Goal: Complete application form

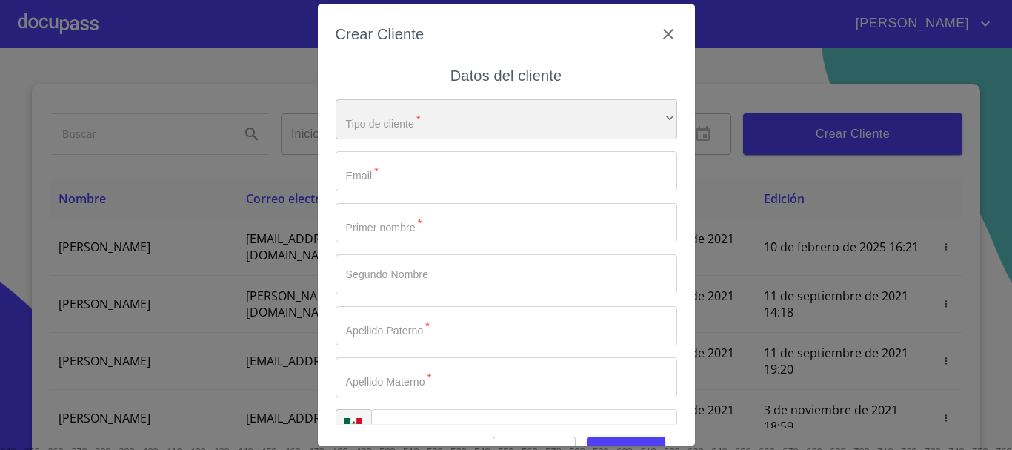
click at [425, 122] on div "​" at bounding box center [507, 119] width 342 height 40
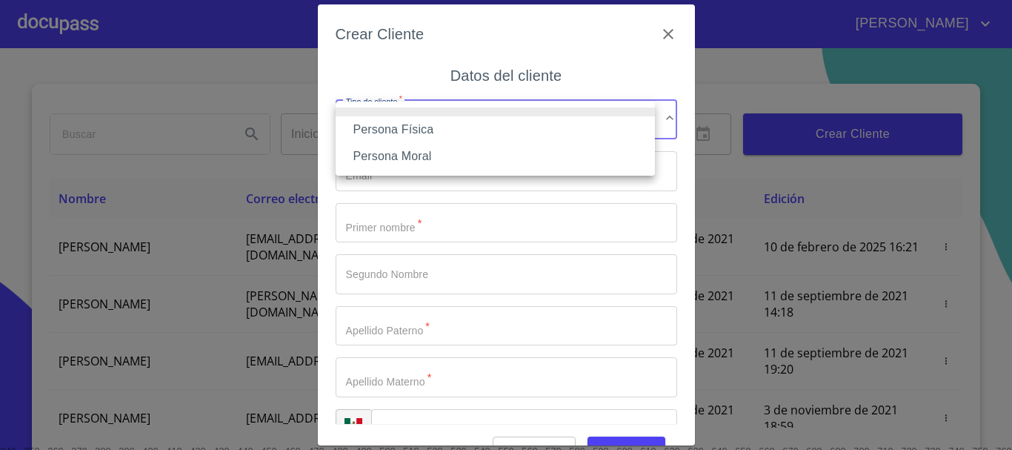
click at [374, 135] on li "Persona Física" at bounding box center [495, 129] width 319 height 27
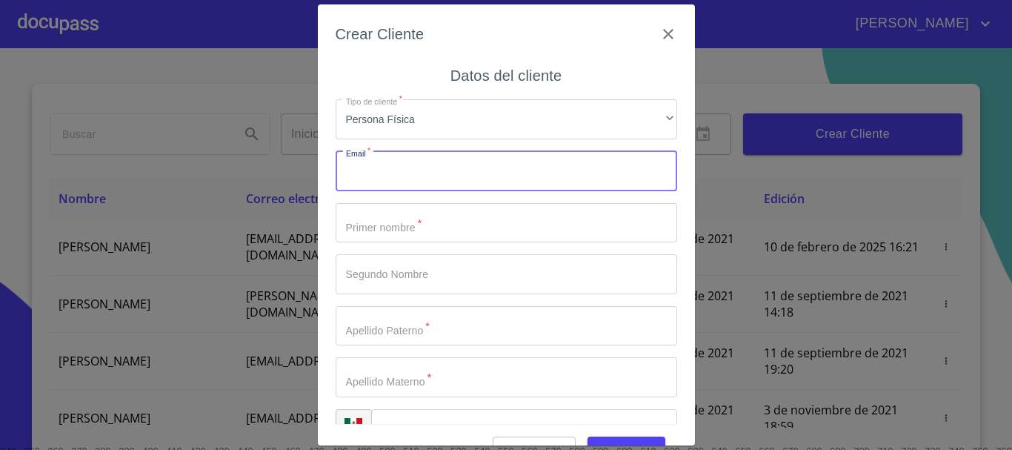
click at [394, 162] on input "Tipo de cliente   *" at bounding box center [507, 171] width 342 height 40
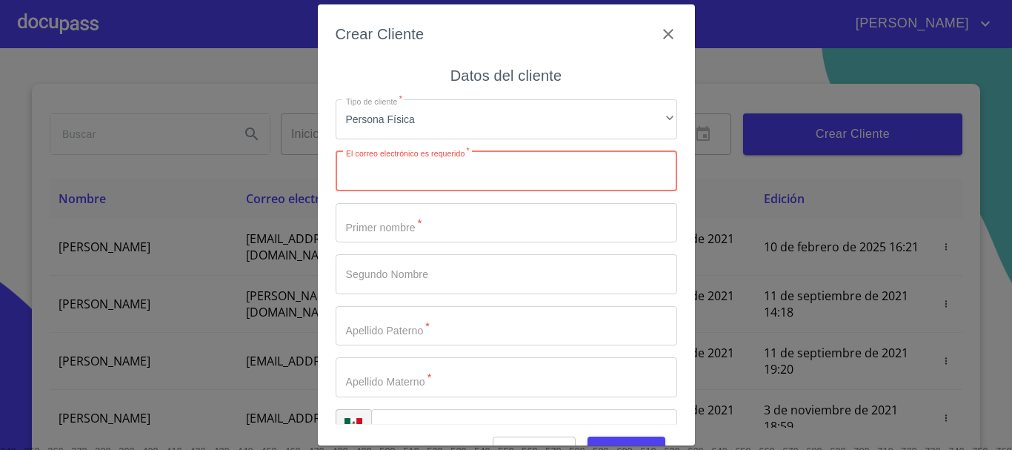
paste input "[EMAIL_ADDRESS][DOMAIN_NAME]"
type input "[EMAIL_ADDRESS][DOMAIN_NAME]"
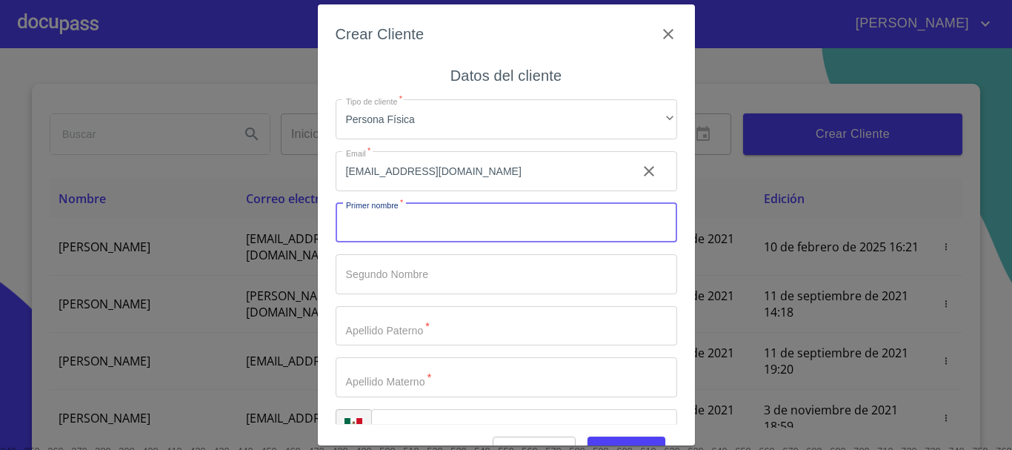
click at [477, 219] on input "Tipo de cliente   *" at bounding box center [507, 223] width 342 height 40
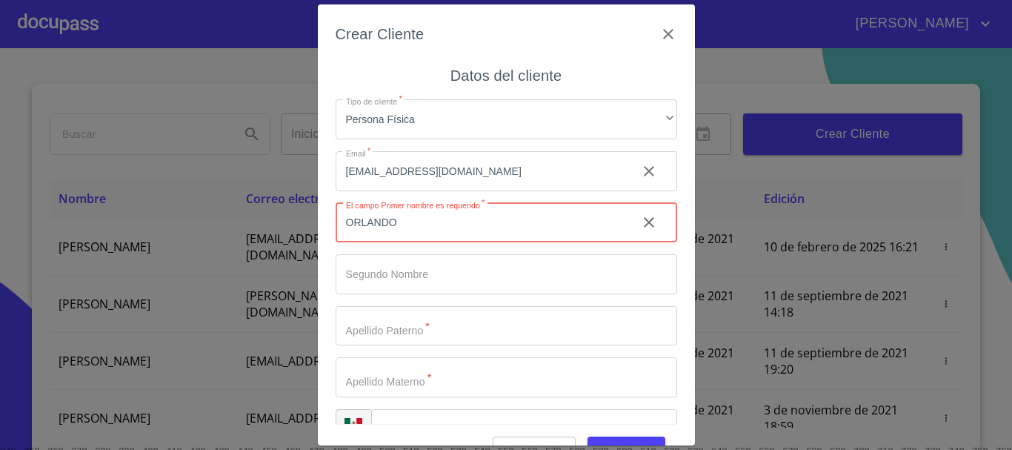
type input "ORLANDO"
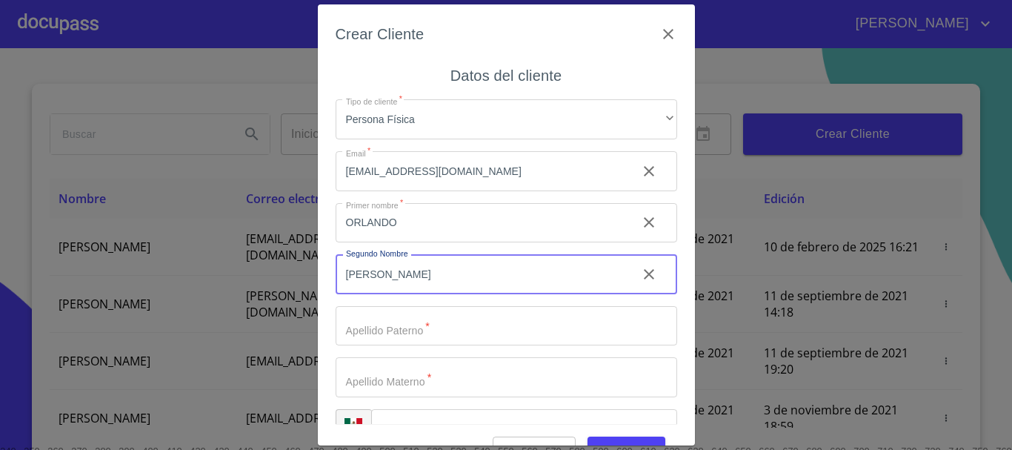
type input "[PERSON_NAME]"
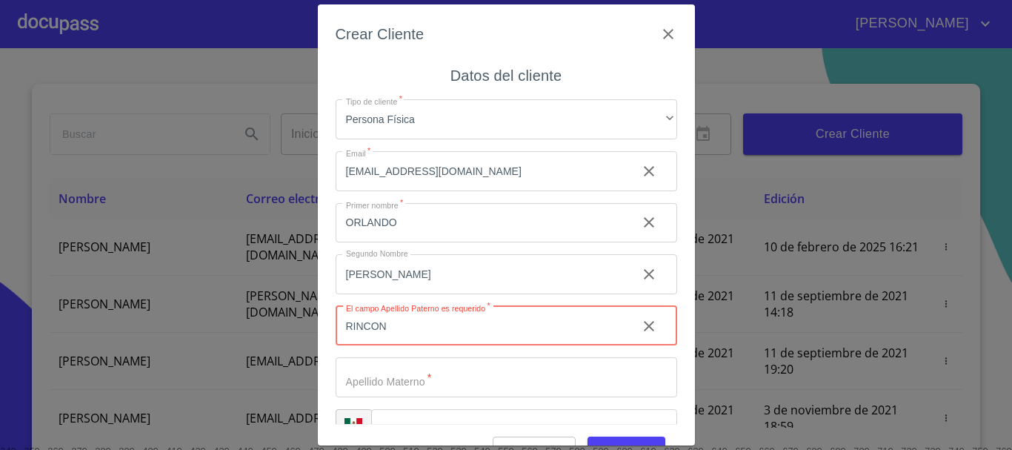
type input "RINCON"
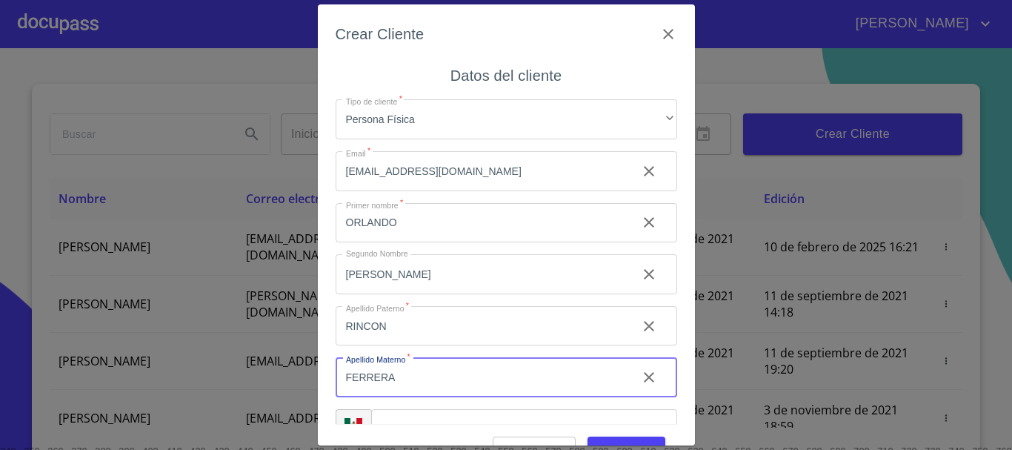
type input "FERRERA"
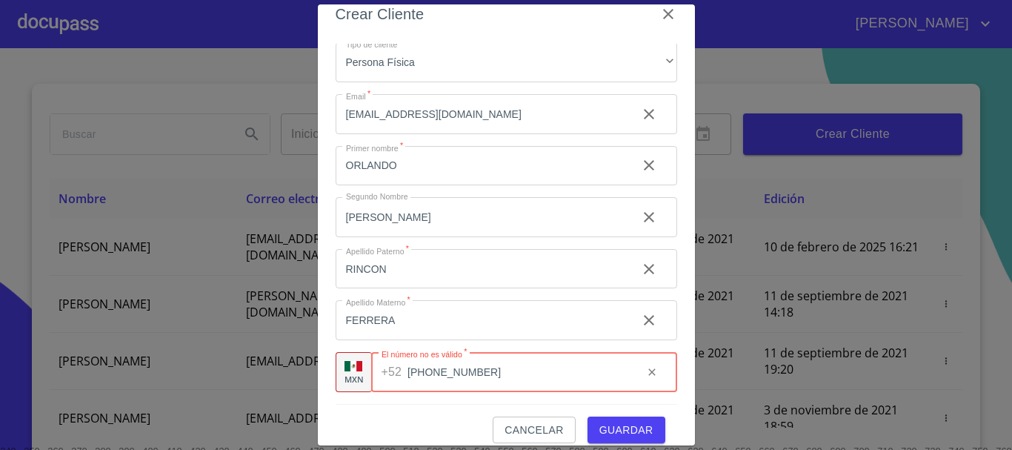
scroll to position [36, 0]
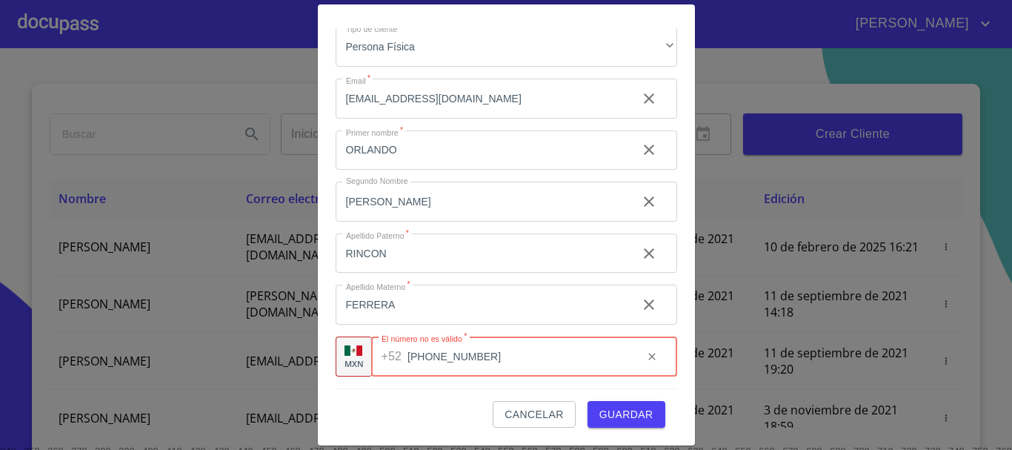
type input "[PHONE_NUMBER]"
click at [631, 407] on span "Guardar" at bounding box center [626, 414] width 54 height 19
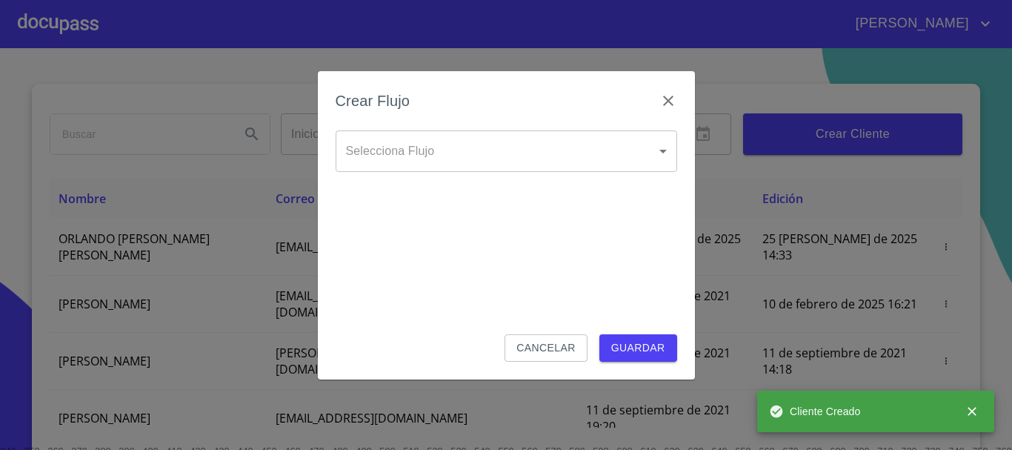
click at [495, 144] on body "[PERSON_NAME] ​ Fin ​ Crear Cliente Nombre Correo electrónico Registro Edición …" at bounding box center [506, 225] width 1012 height 450
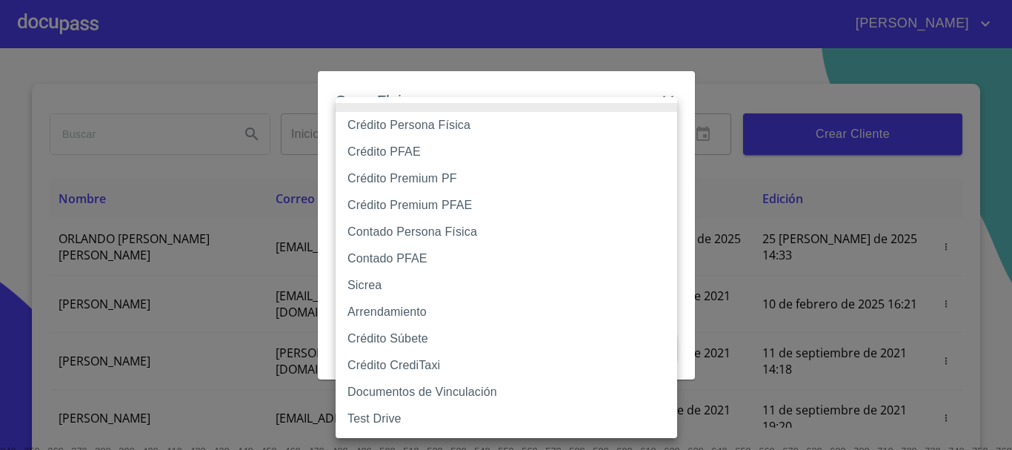
click at [416, 118] on li "Crédito Persona Física" at bounding box center [507, 125] width 342 height 27
type input "6009fb3c7d1714eb8809aa97"
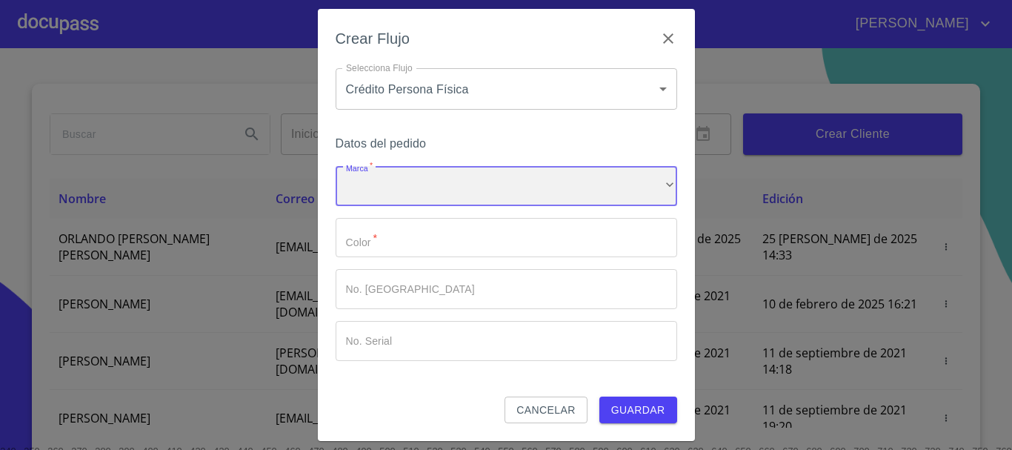
click at [393, 174] on div "​" at bounding box center [507, 186] width 342 height 40
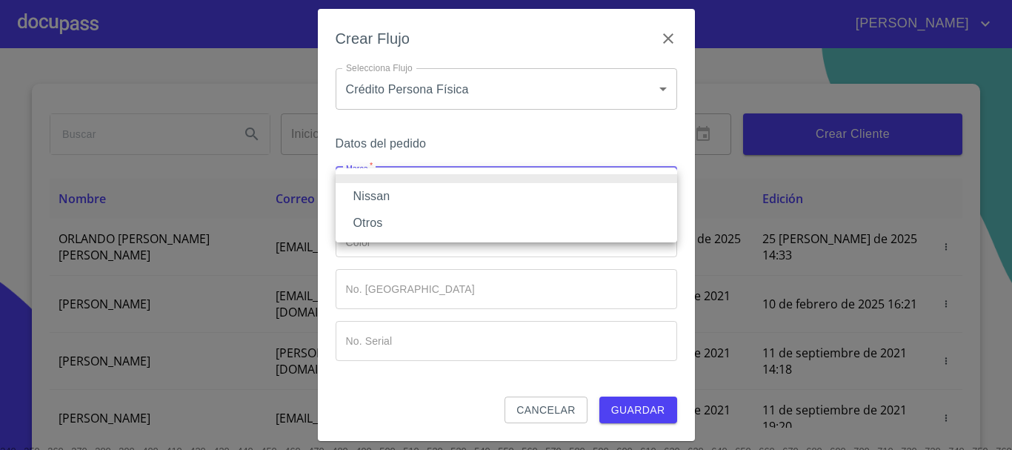
click at [408, 199] on li "Nissan" at bounding box center [507, 196] width 342 height 27
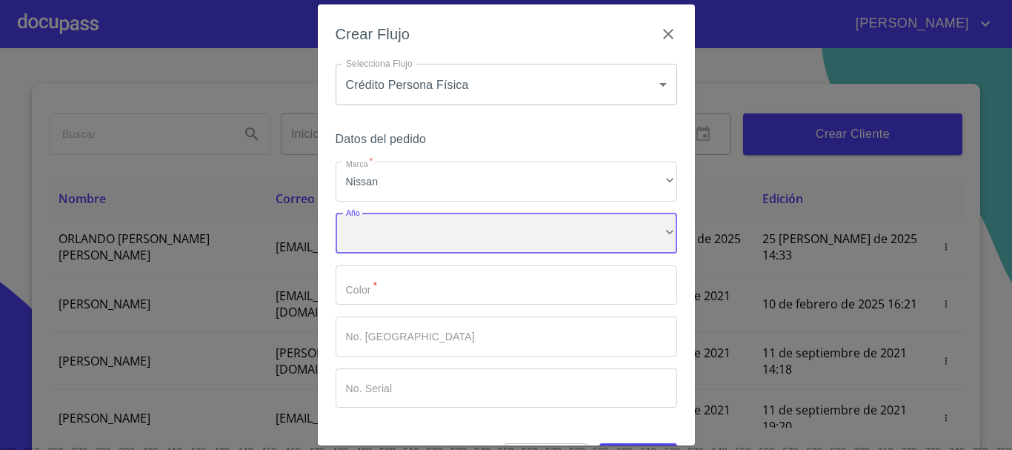
click at [397, 226] on div "​" at bounding box center [507, 233] width 342 height 40
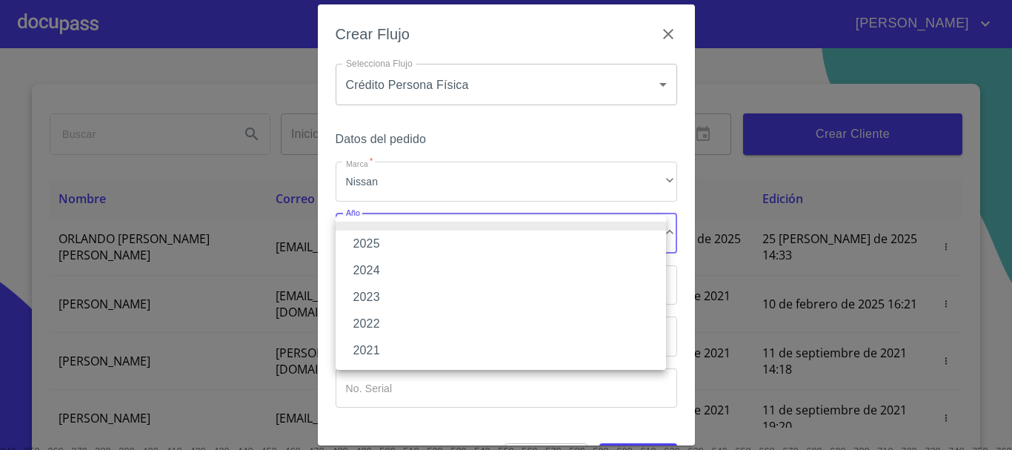
click at [393, 252] on li "2025" at bounding box center [501, 243] width 330 height 27
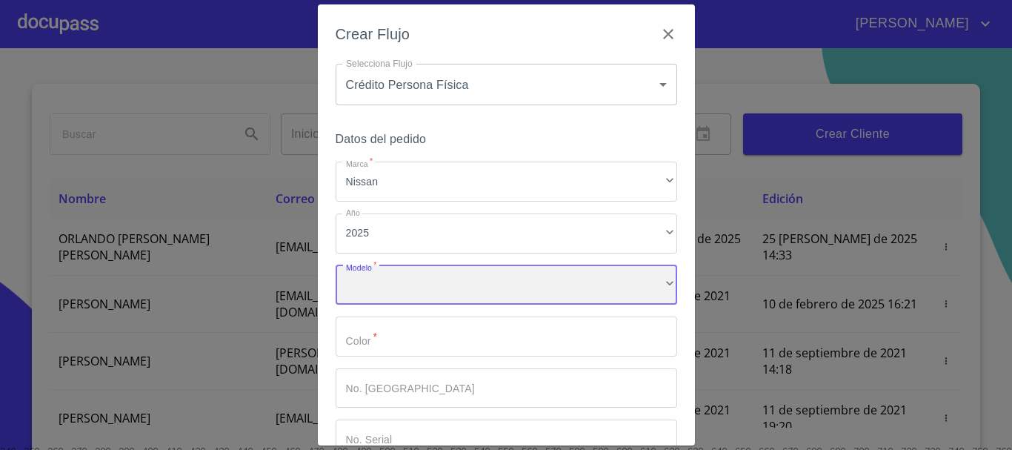
click at [385, 279] on div "​" at bounding box center [507, 285] width 342 height 40
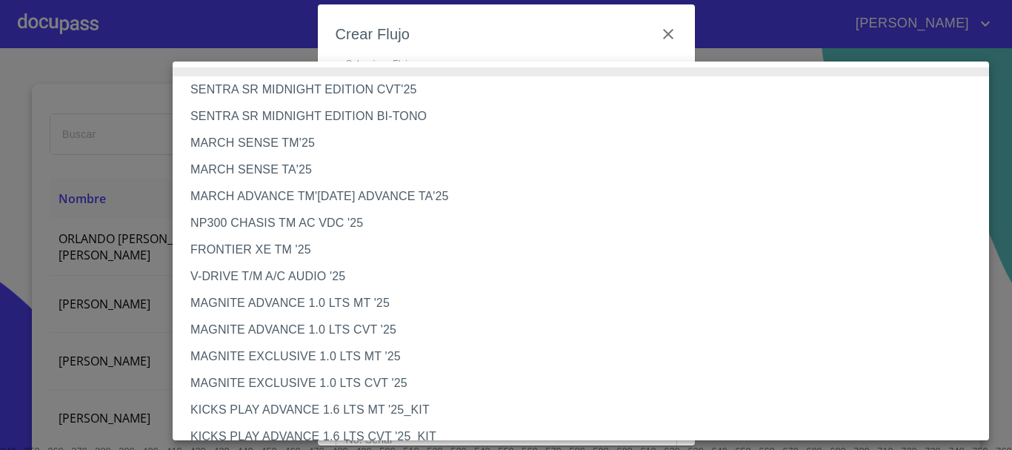
click at [285, 386] on li "MAGNITE EXCLUSIVE 1.0 LTS CVT '25" at bounding box center [587, 383] width 828 height 27
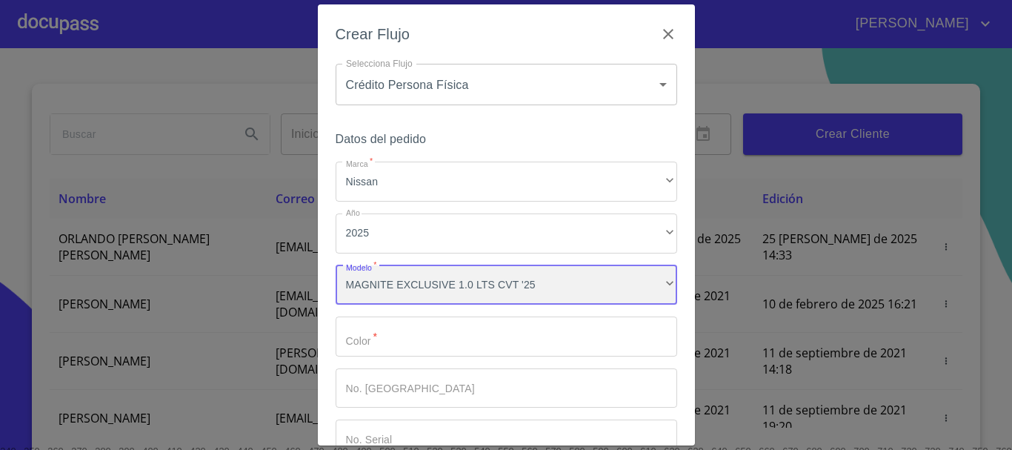
scroll to position [74, 0]
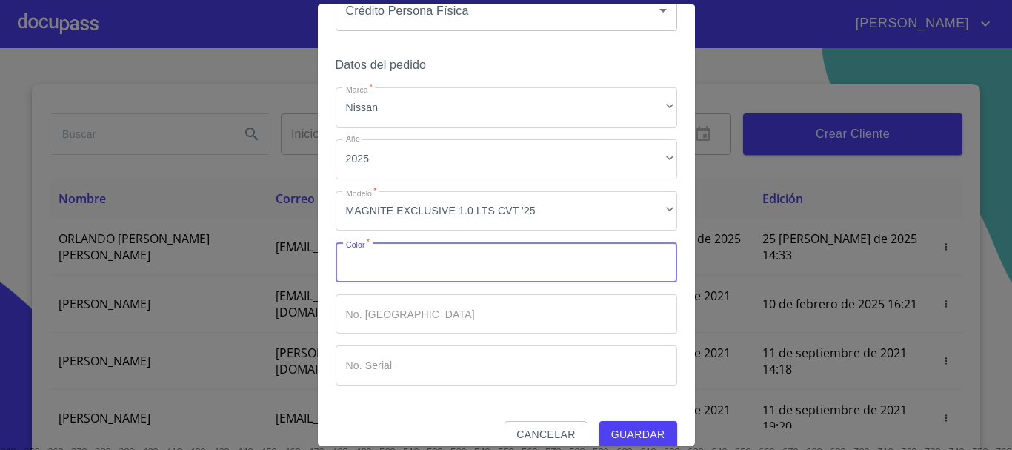
click at [405, 245] on input "Marca   *" at bounding box center [507, 262] width 342 height 40
type input "BLANCO"
click at [646, 425] on span "Guardar" at bounding box center [638, 434] width 54 height 19
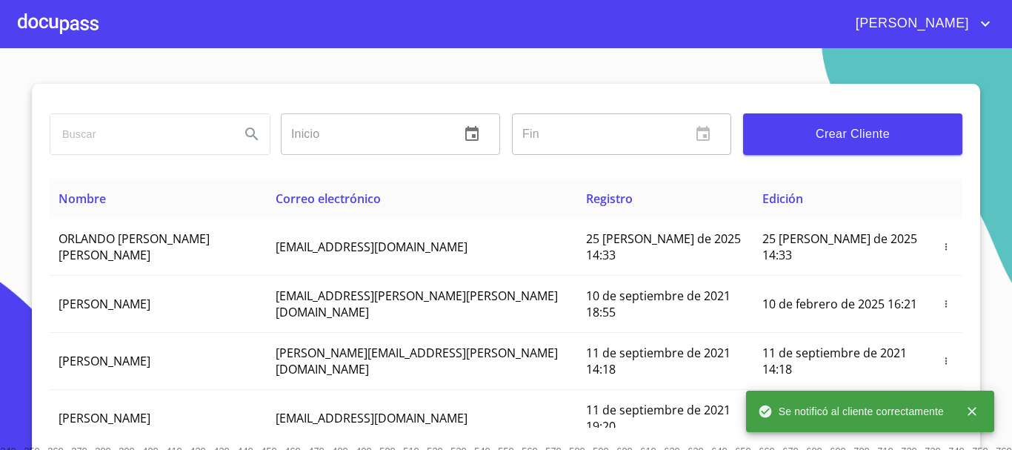
click at [91, 30] on div at bounding box center [58, 23] width 81 height 47
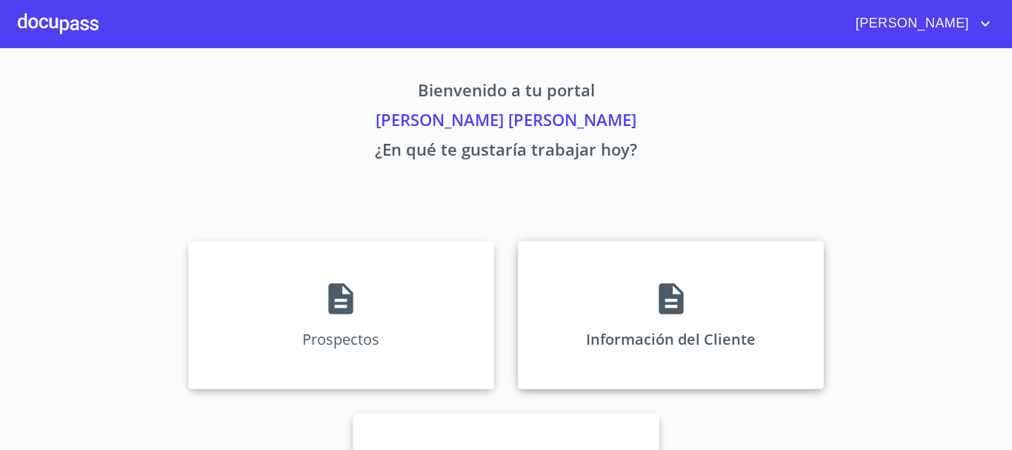
click at [761, 359] on div "Información del Cliente" at bounding box center [671, 315] width 306 height 148
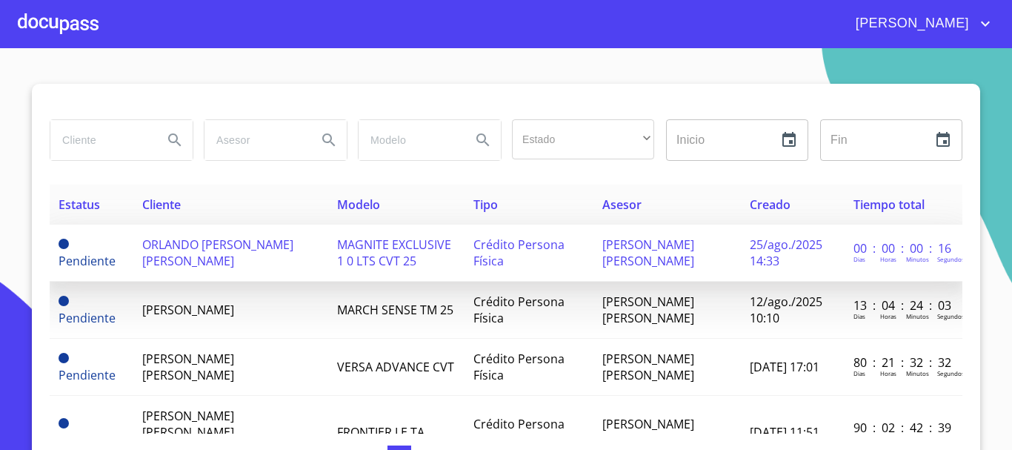
click at [275, 239] on td "ORLANDO [PERSON_NAME] [PERSON_NAME]" at bounding box center [231, 252] width 196 height 57
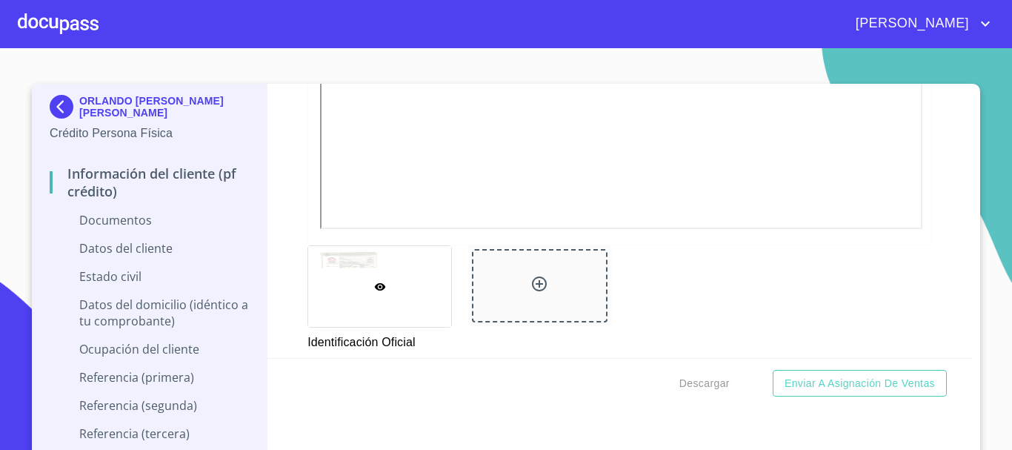
scroll to position [519, 0]
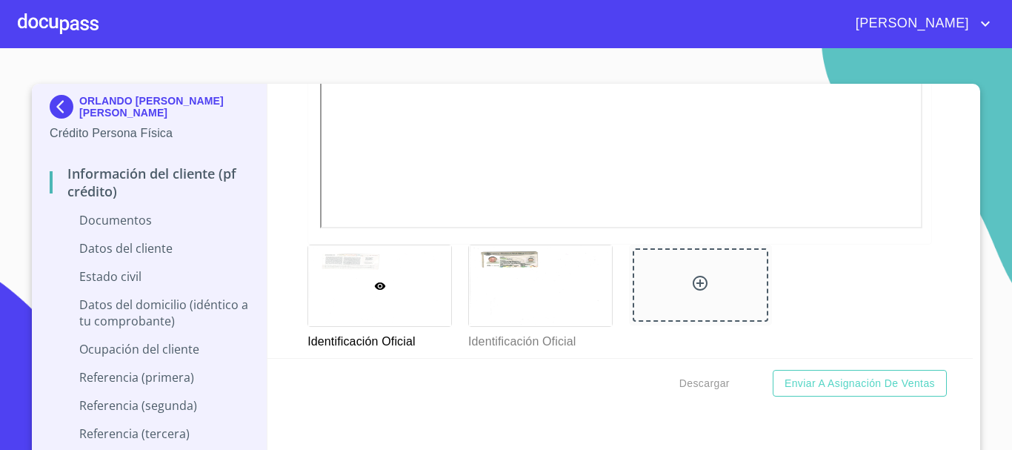
click at [277, 148] on div "Información del cliente (PF crédito) Documentos Documento de identificación.   …" at bounding box center [620, 221] width 706 height 274
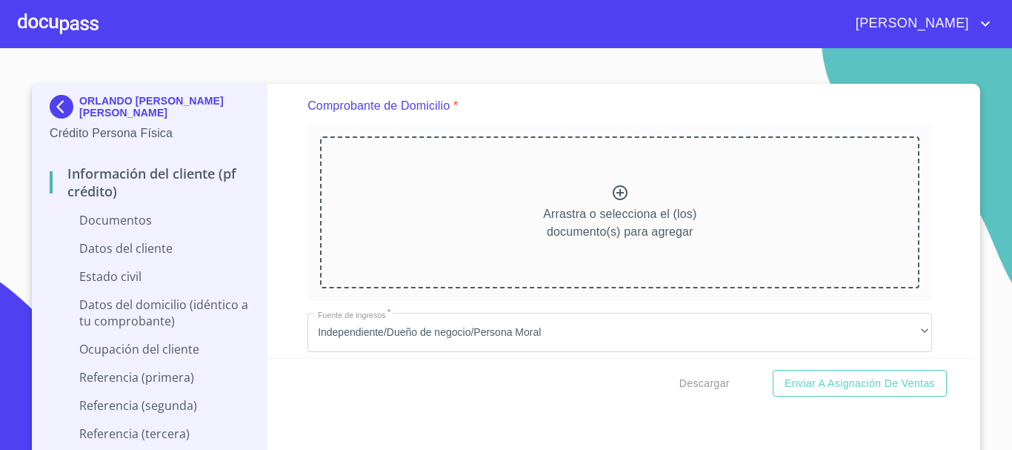
scroll to position [815, 0]
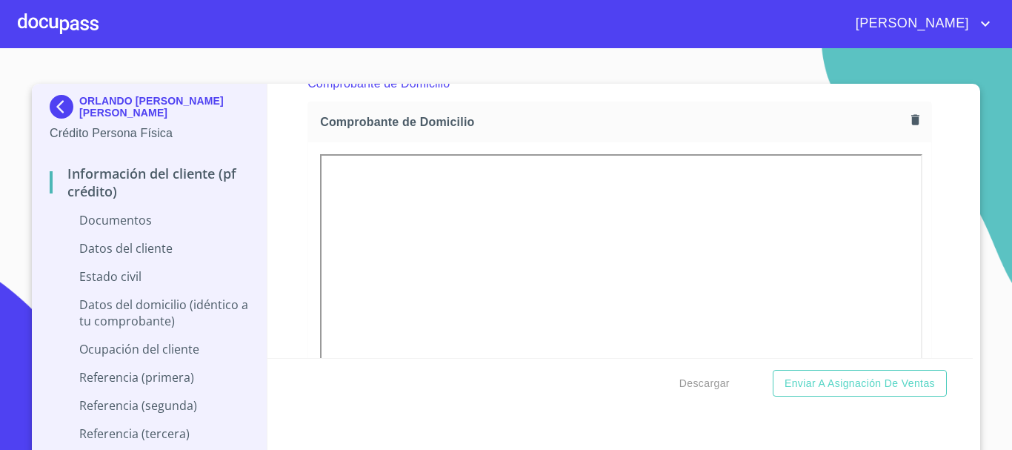
click at [287, 136] on div "Información del cliente (PF crédito) Documentos Documento de identificación.   …" at bounding box center [620, 221] width 706 height 274
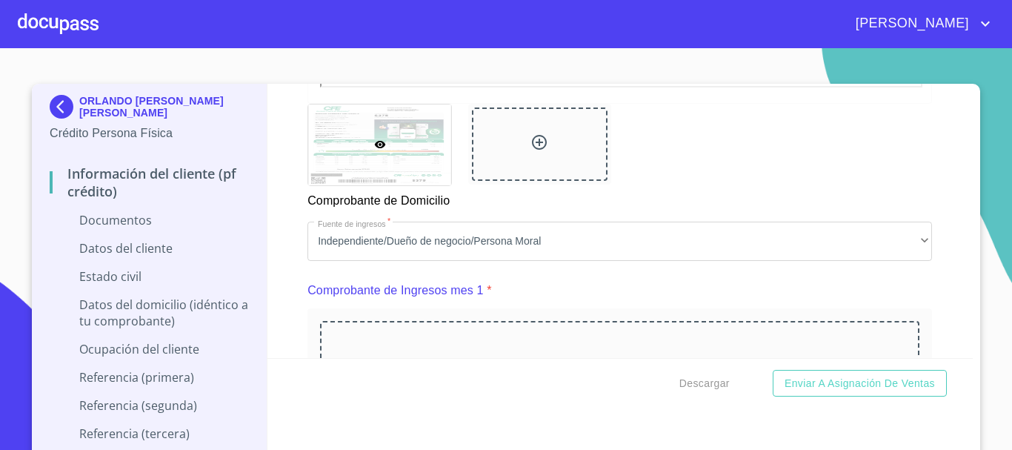
scroll to position [1408, 0]
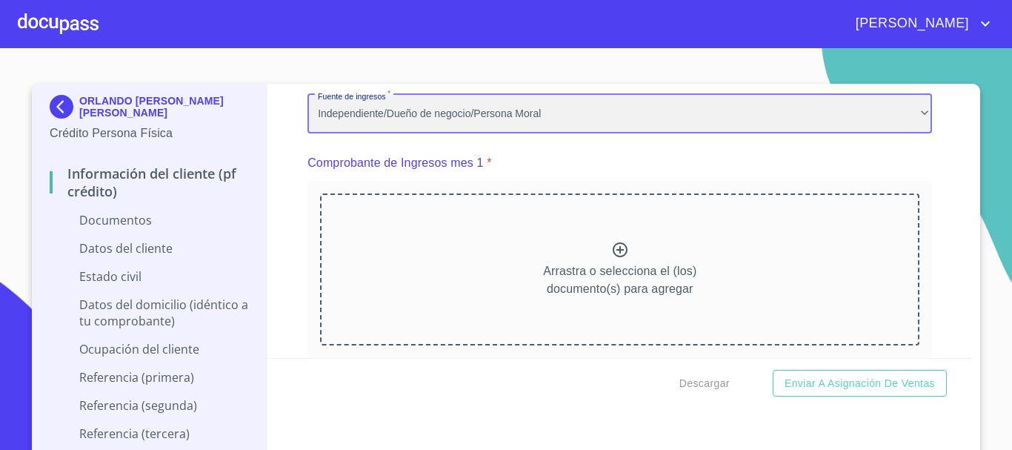
click at [511, 134] on div "Independiente/Dueño de negocio/Persona Moral" at bounding box center [619, 114] width 625 height 40
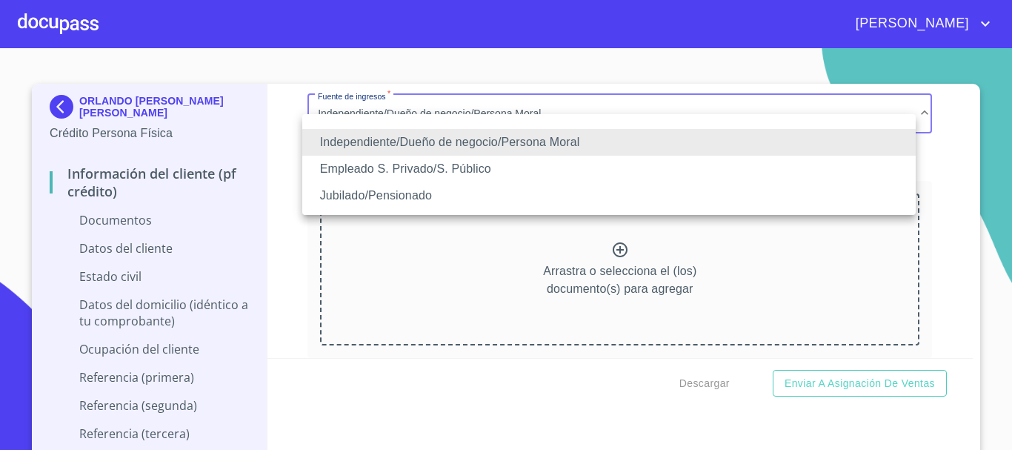
click at [401, 168] on li "Empleado S. Privado/S. Público" at bounding box center [608, 169] width 613 height 27
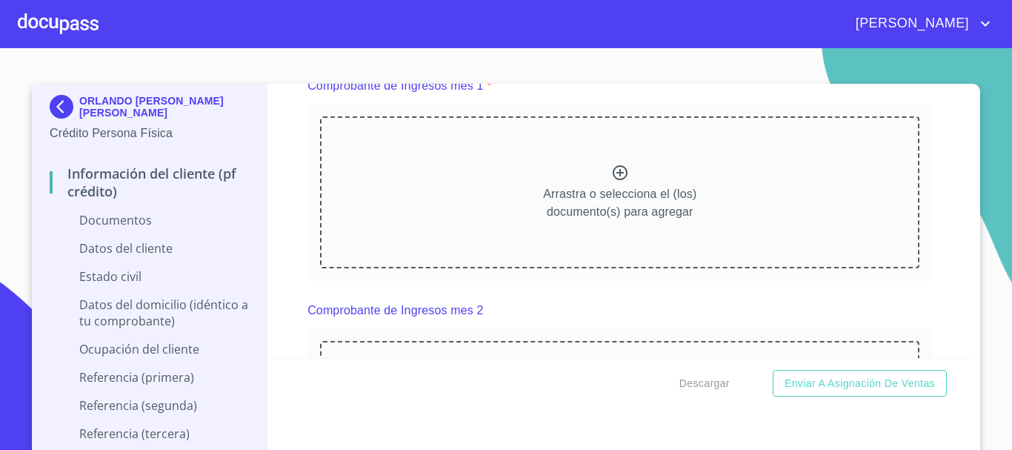
scroll to position [1556, 0]
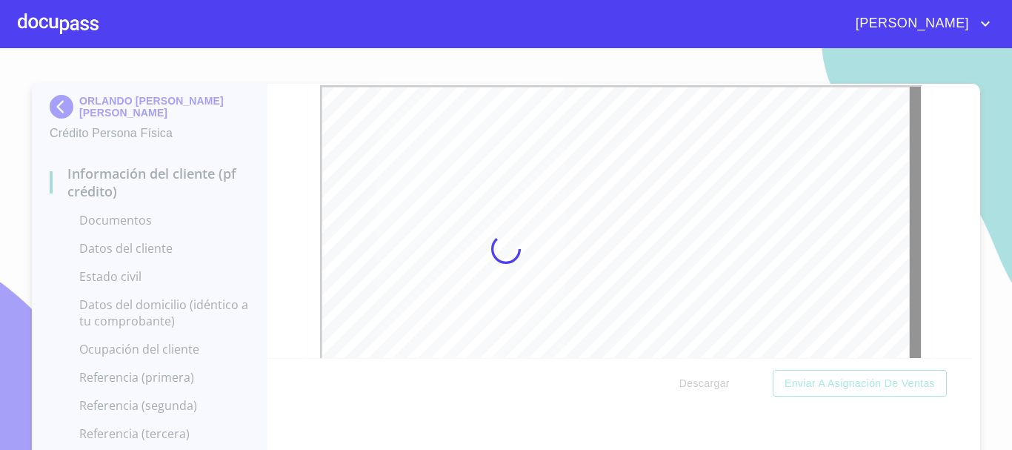
drag, startPoint x: 295, startPoint y: 168, endPoint x: 345, endPoint y: 161, distance: 50.2
click at [302, 165] on div at bounding box center [506, 249] width 1012 height 402
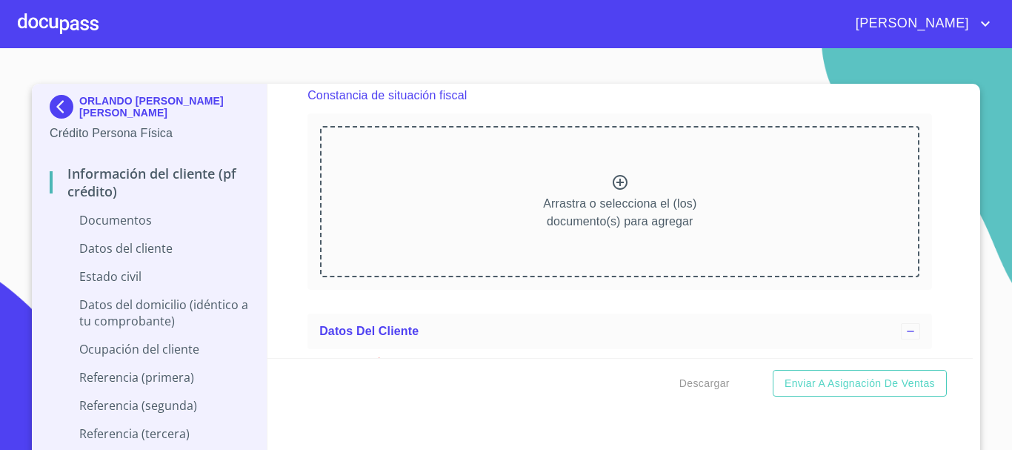
scroll to position [2764, 0]
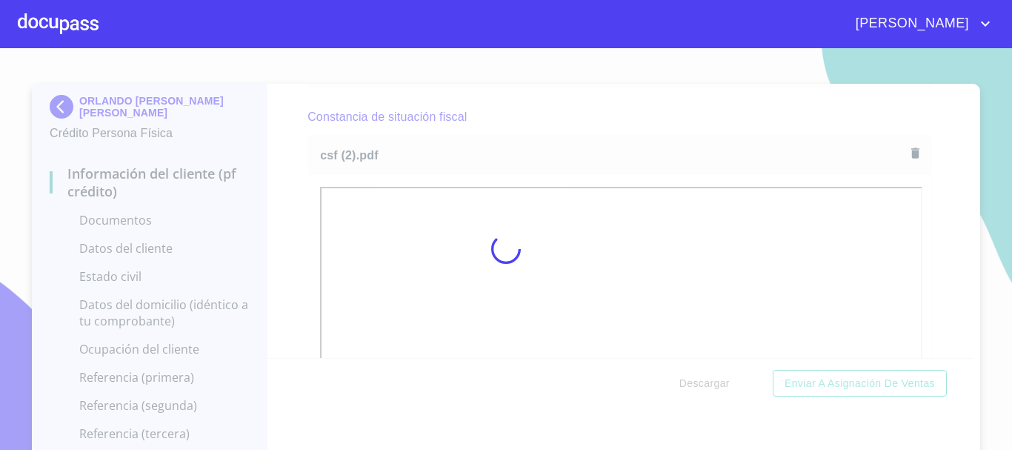
click at [294, 123] on div at bounding box center [506, 249] width 1012 height 402
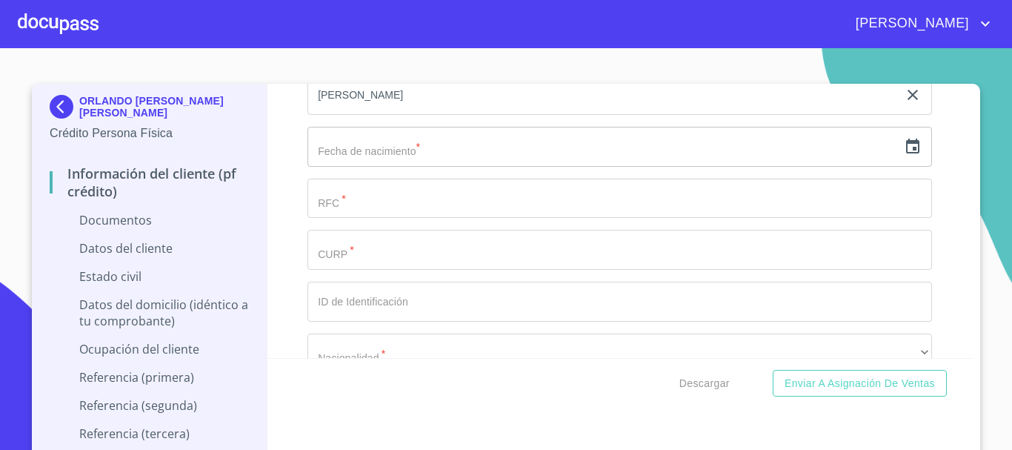
scroll to position [3653, 0]
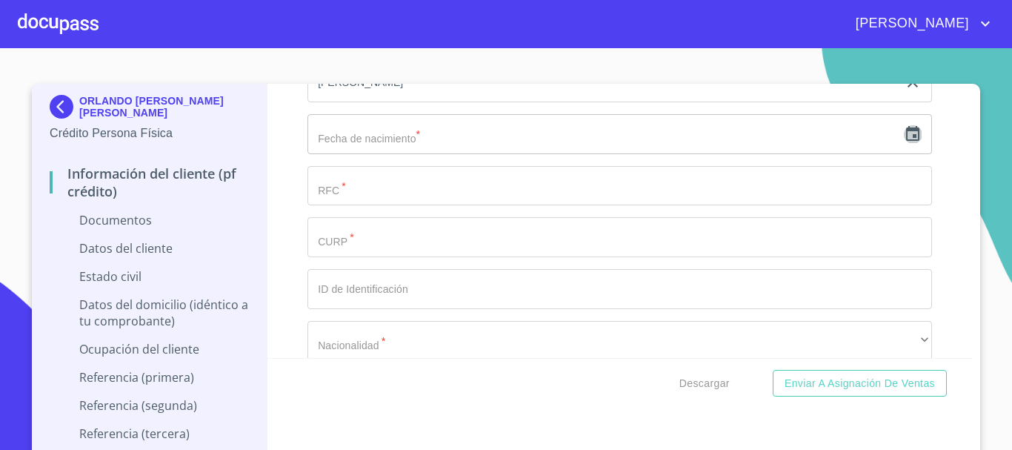
click at [906, 141] on icon "button" at bounding box center [912, 133] width 13 height 15
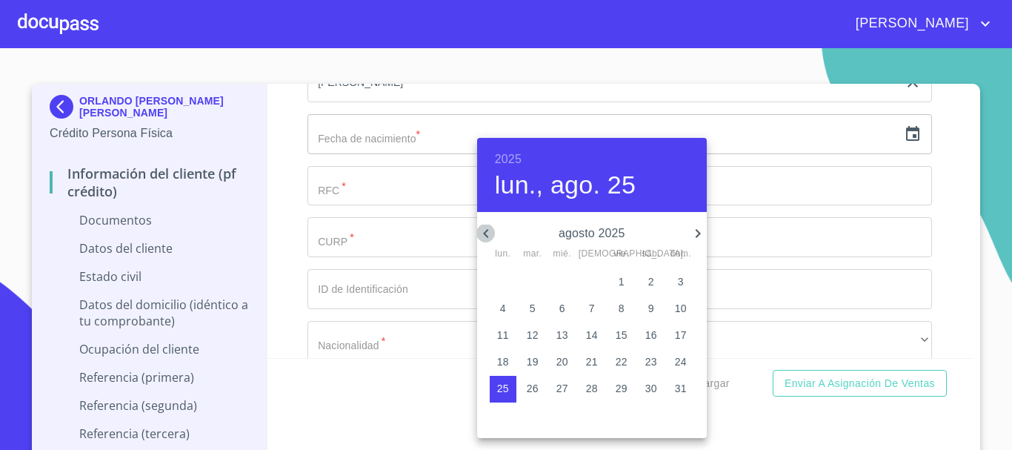
click at [480, 236] on icon "button" at bounding box center [486, 233] width 18 height 18
click at [598, 369] on span "24" at bounding box center [592, 361] width 27 height 15
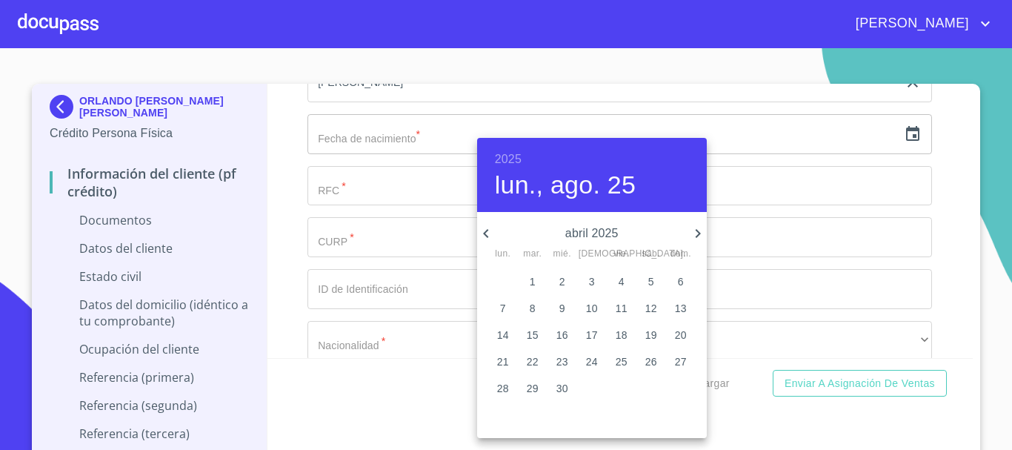
type input "24 de abr. de 2025"
click at [516, 166] on h6 "2025" at bounding box center [508, 159] width 27 height 21
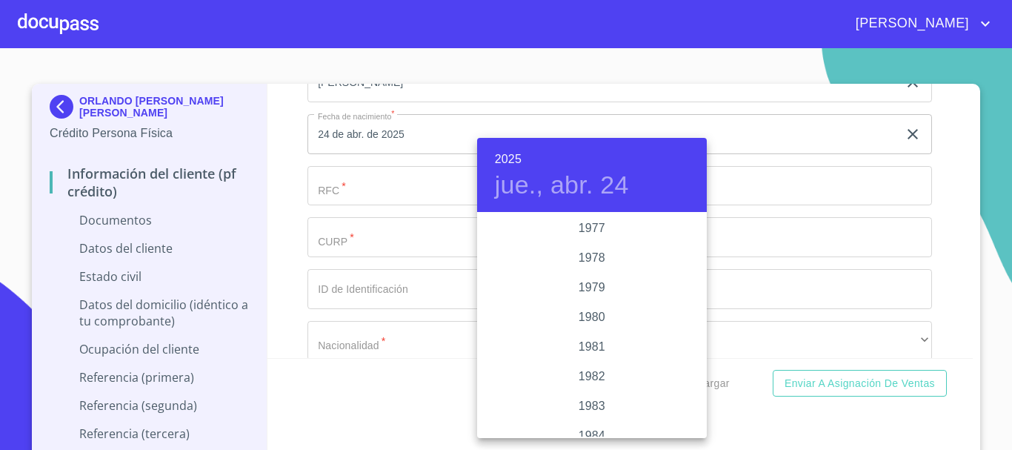
scroll to position [1541, 0]
click at [585, 340] on div "1981" at bounding box center [592, 348] width 230 height 30
type input "24 de abr. de 1981"
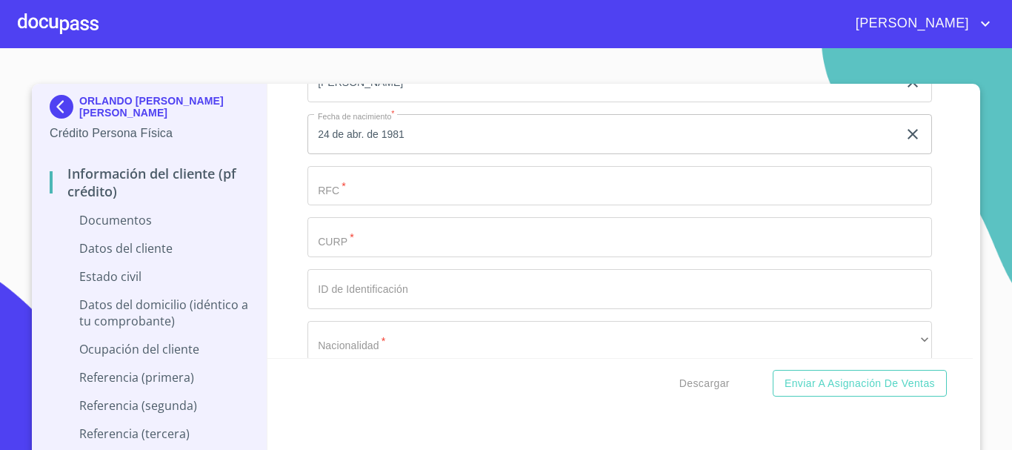
click at [512, 200] on input "Documento de identificación.   *" at bounding box center [619, 186] width 625 height 40
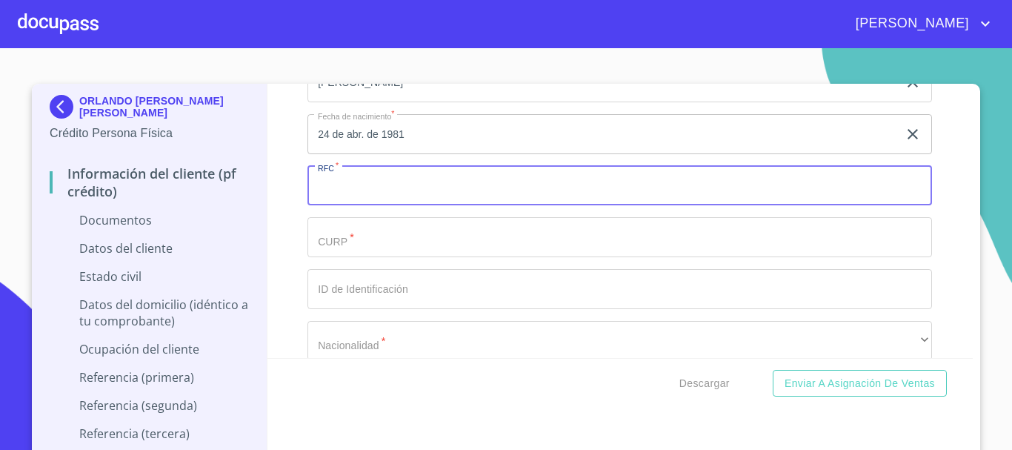
paste input "RIFO810424DG3"
type input "RIFO810424DG3"
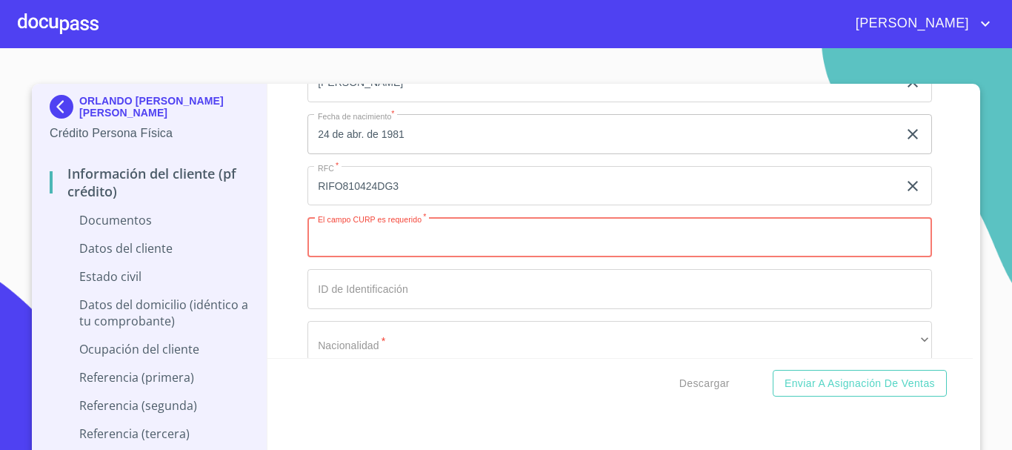
paste input "RIFO810424HCCNRR07"
type input "RIFO810424HCCNRR07"
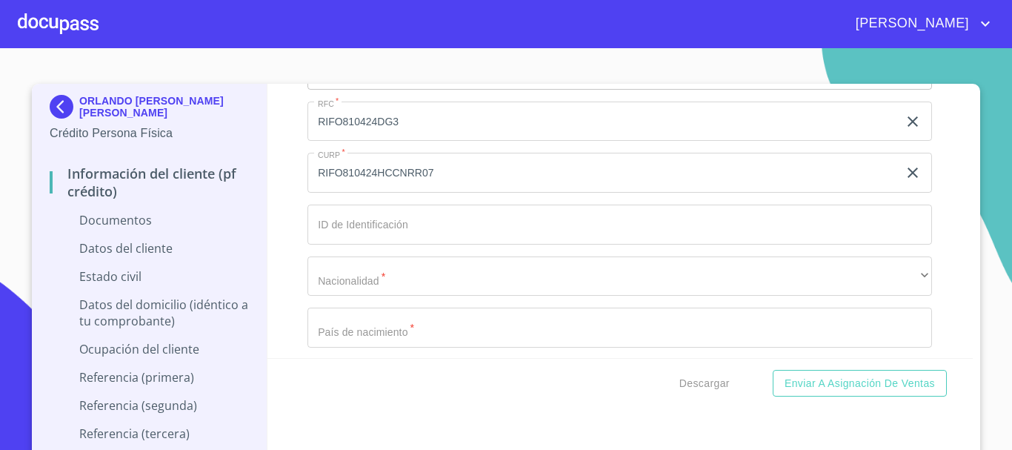
scroll to position [3705, 0]
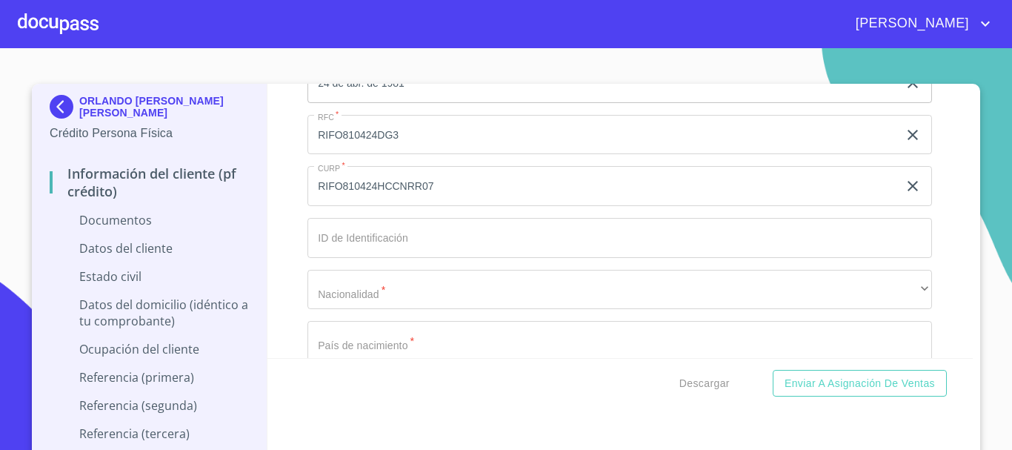
click at [368, 258] on input "Documento de identificación.   *" at bounding box center [619, 238] width 625 height 40
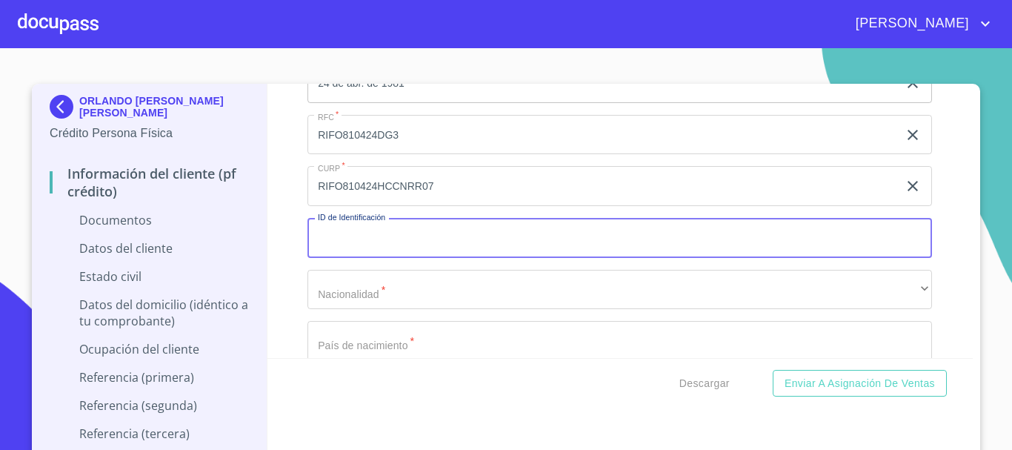
paste input "2293225612"
type input "2293225612"
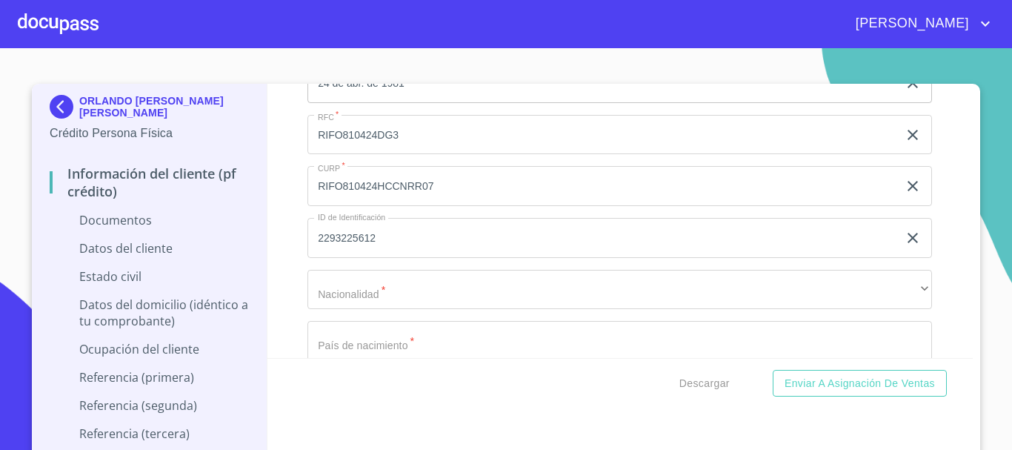
click at [247, 175] on div "ORLANDO [PERSON_NAME] [PERSON_NAME] Crédito Persona Física Información del clie…" at bounding box center [150, 275] width 236 height 382
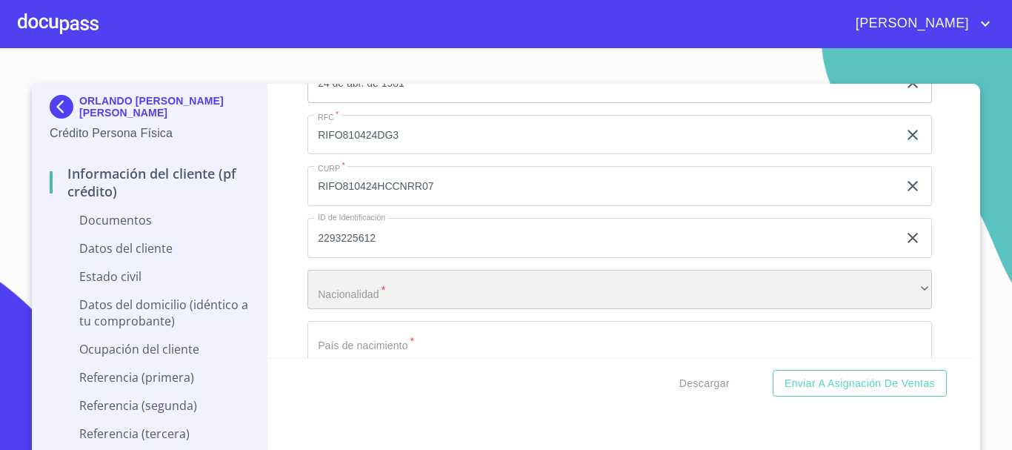
click at [374, 307] on div "​" at bounding box center [619, 290] width 625 height 40
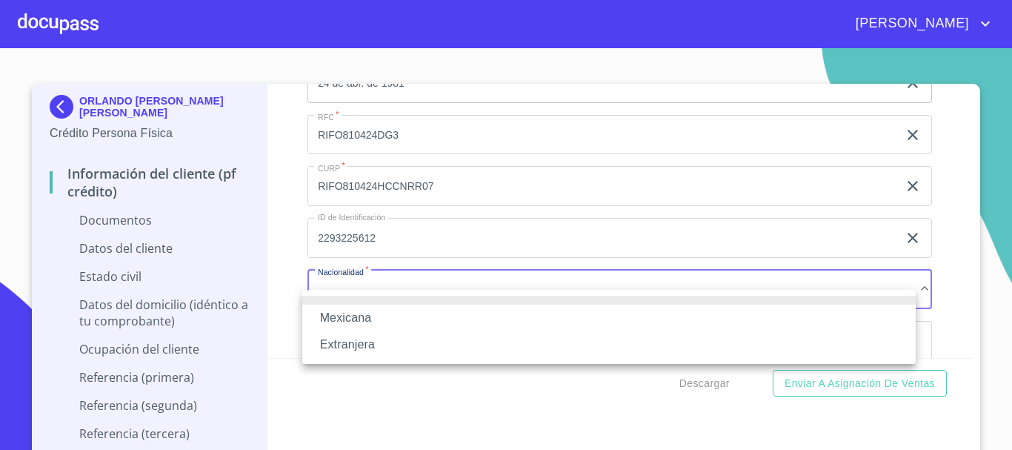
click at [369, 312] on li "Mexicana" at bounding box center [608, 318] width 613 height 27
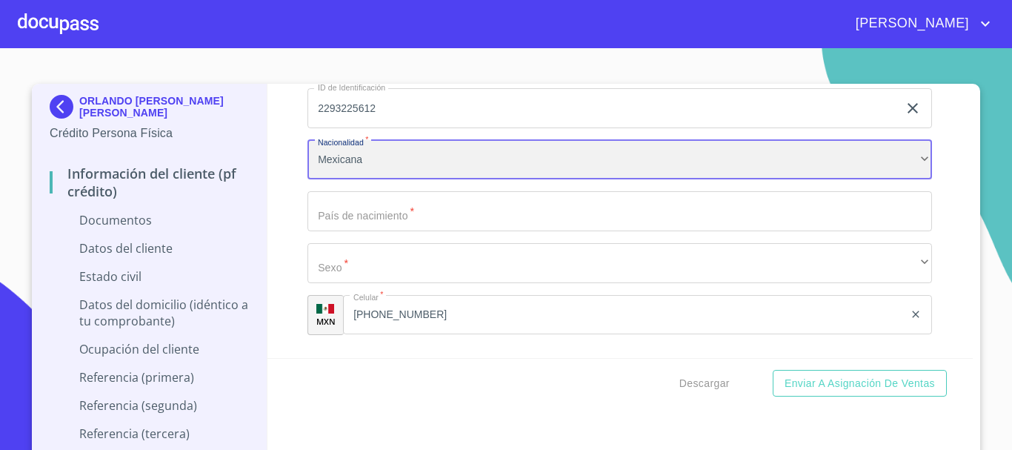
scroll to position [3853, 0]
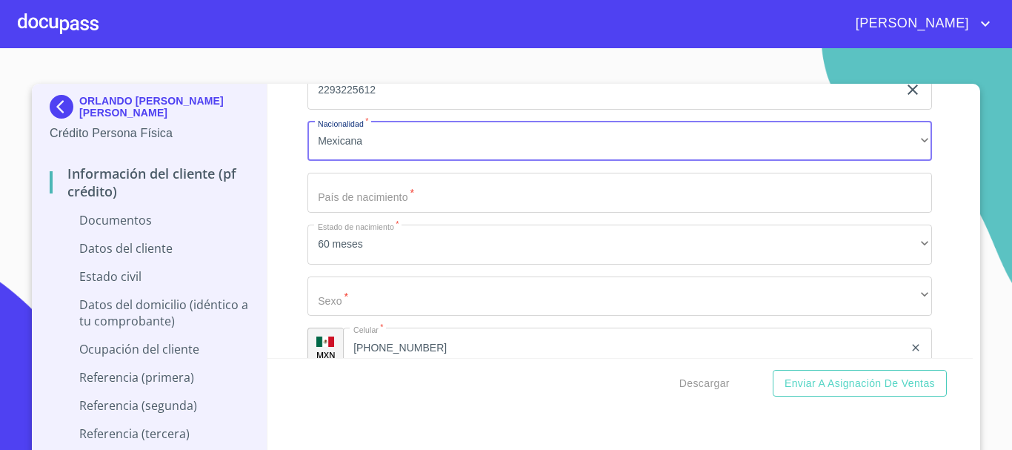
click at [410, 213] on input "Documento de identificación.   *" at bounding box center [619, 193] width 625 height 40
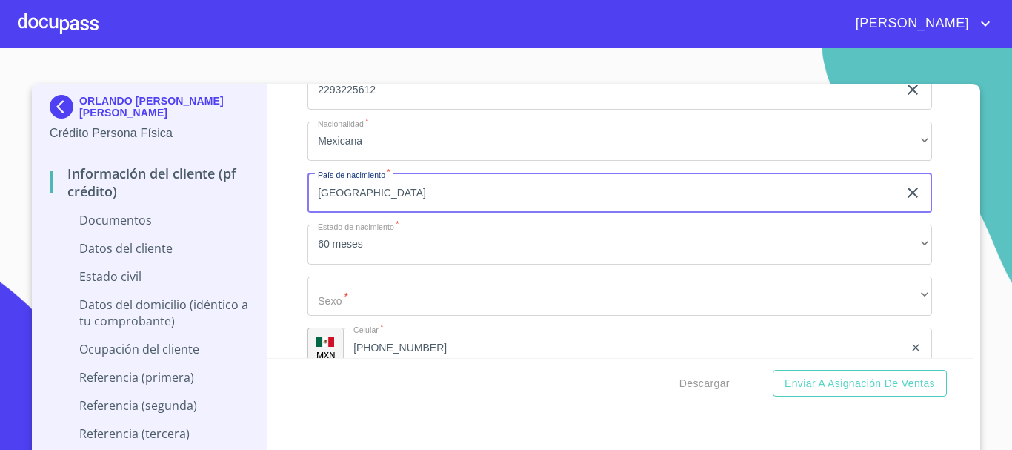
type input "[GEOGRAPHIC_DATA]"
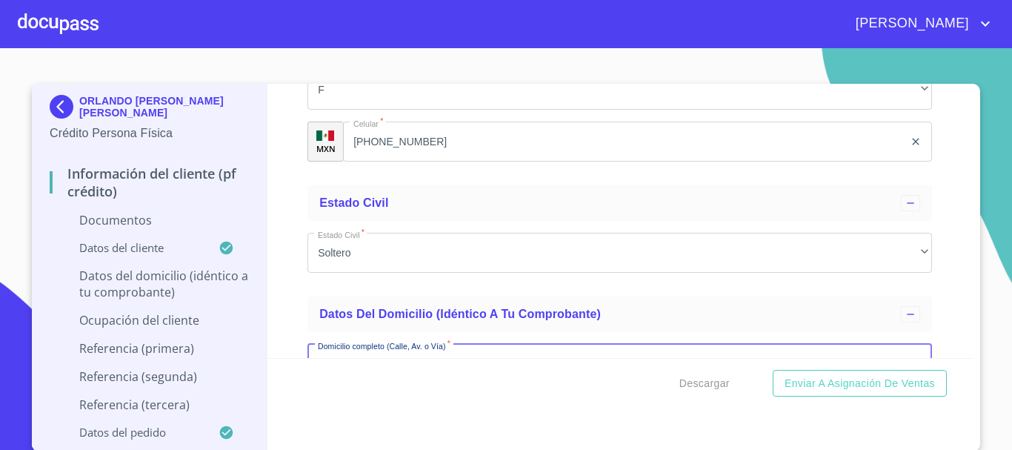
scroll to position [4220, 0]
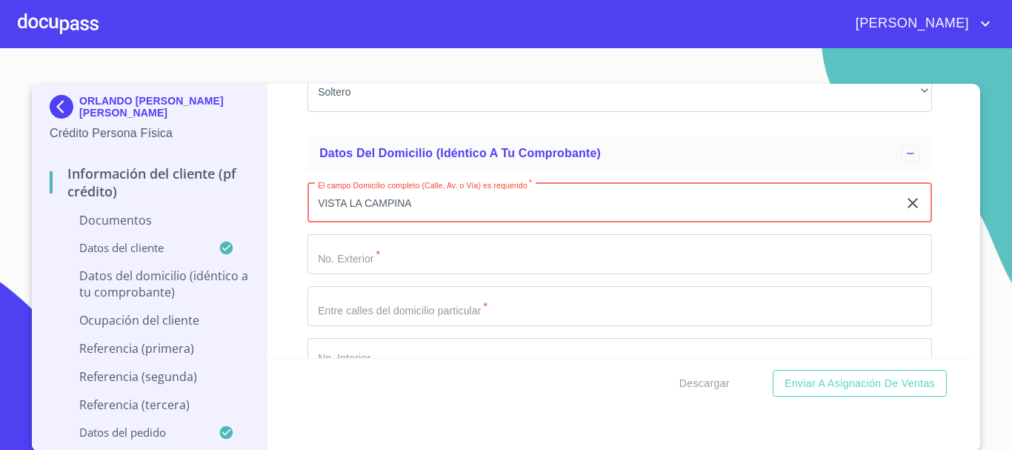
type input "VISTA LA CAMPINA"
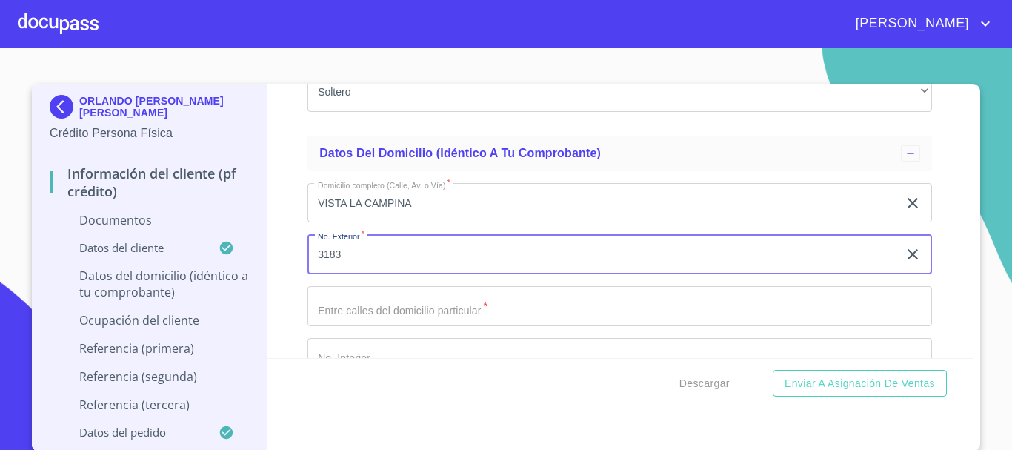
type input "3183"
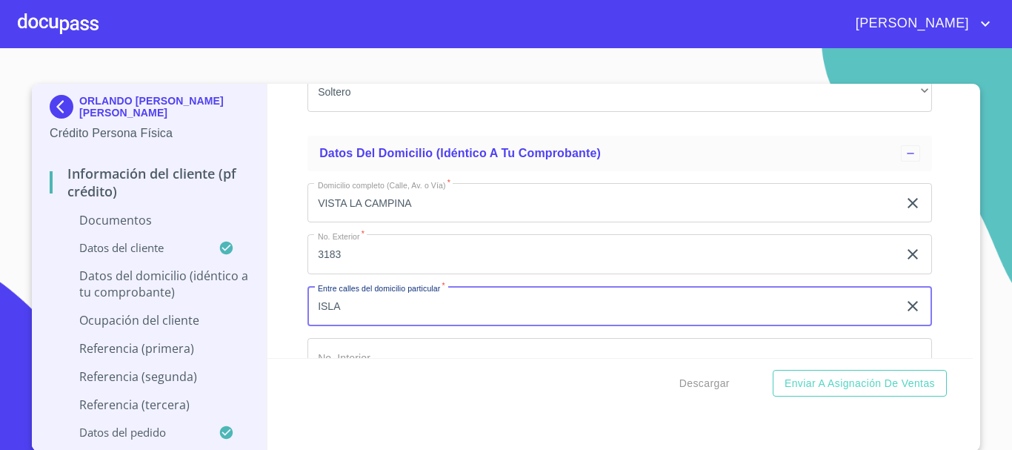
click at [356, 326] on input "ISLA" at bounding box center [602, 306] width 591 height 40
paste input "MEXIANA Y VISTA ATARDECER"
type input "ISLA MEXIANA Y VISTA ATARDECER"
click at [389, 360] on div "Descargar Enviar a Asignación de Ventas" at bounding box center [620, 383] width 706 height 50
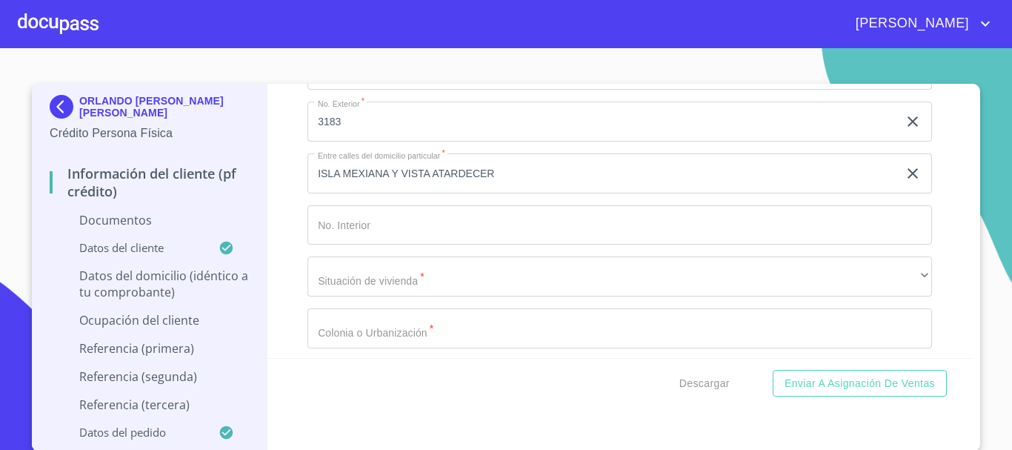
scroll to position [4368, 0]
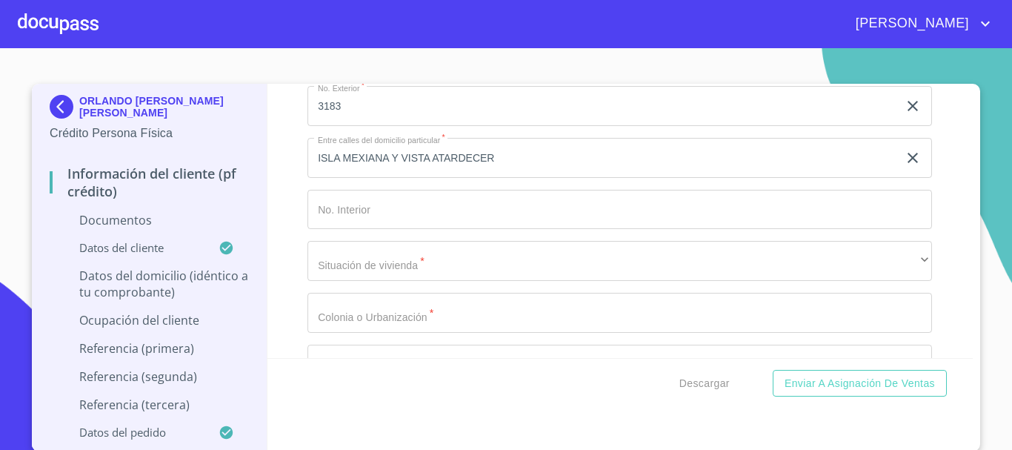
click at [413, 230] on input "Documento de identificación.   *" at bounding box center [619, 210] width 625 height 40
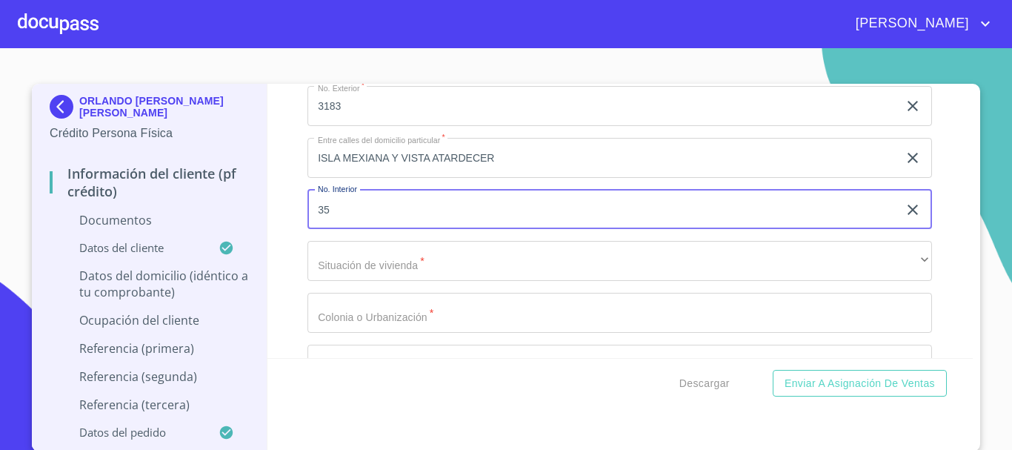
type input "35"
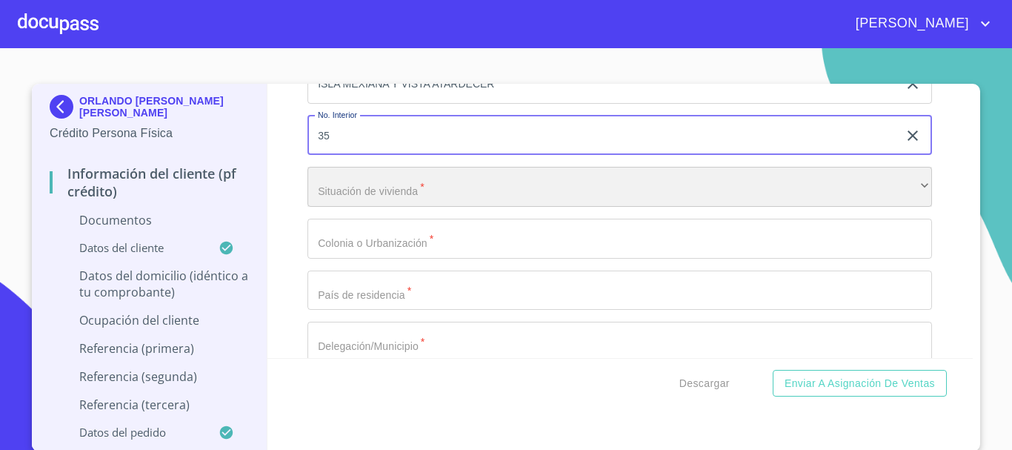
click at [392, 207] on div "​" at bounding box center [619, 187] width 625 height 40
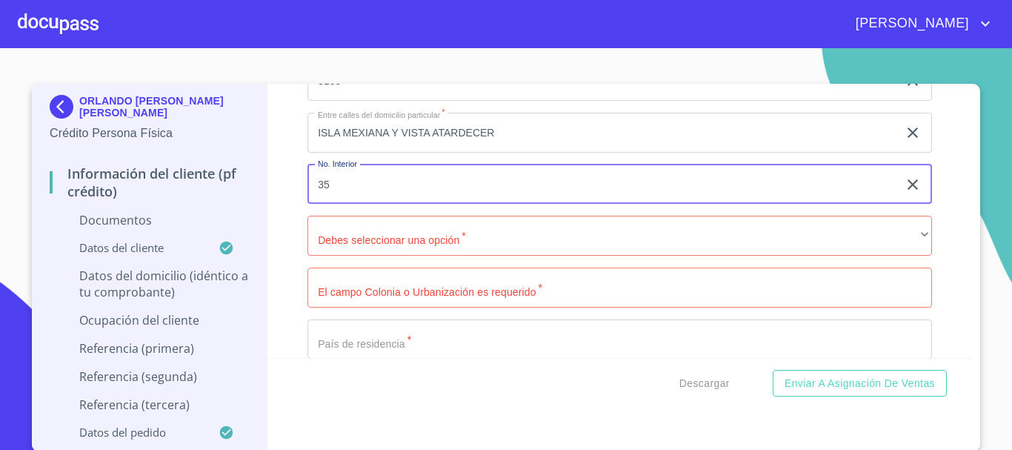
scroll to position [4368, 0]
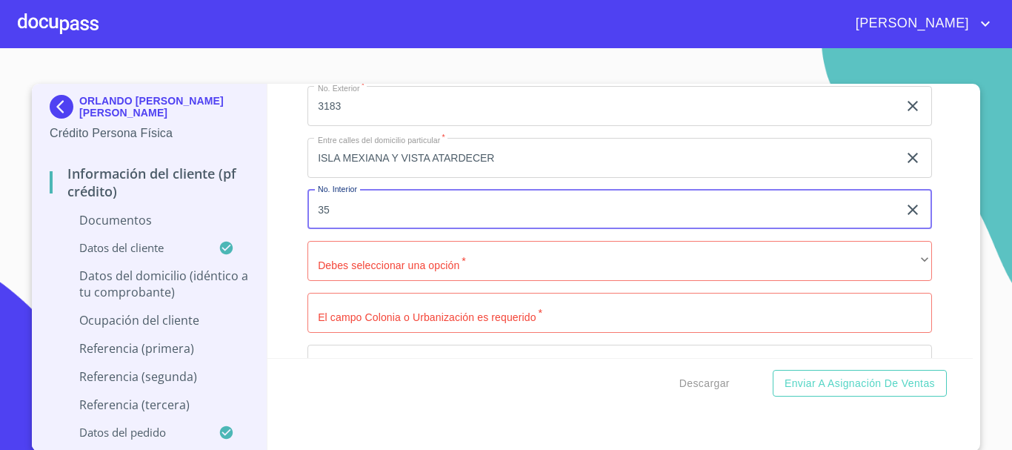
click at [392, 207] on input "35" at bounding box center [602, 210] width 591 height 40
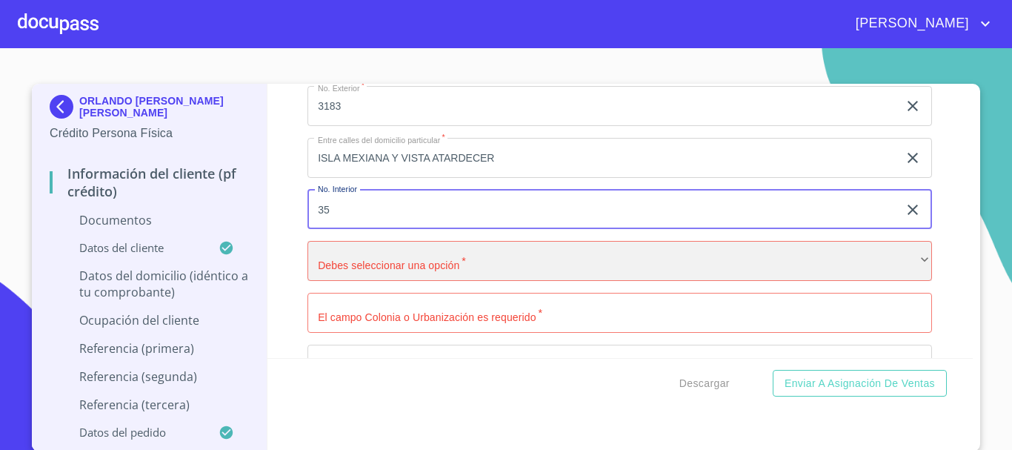
click at [392, 281] on div "​" at bounding box center [619, 261] width 625 height 40
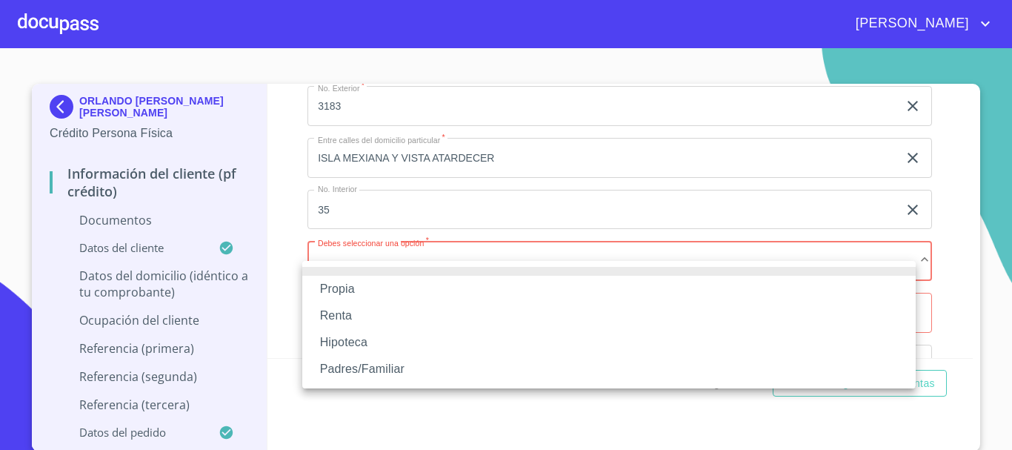
click at [339, 286] on li "Propia" at bounding box center [608, 289] width 613 height 27
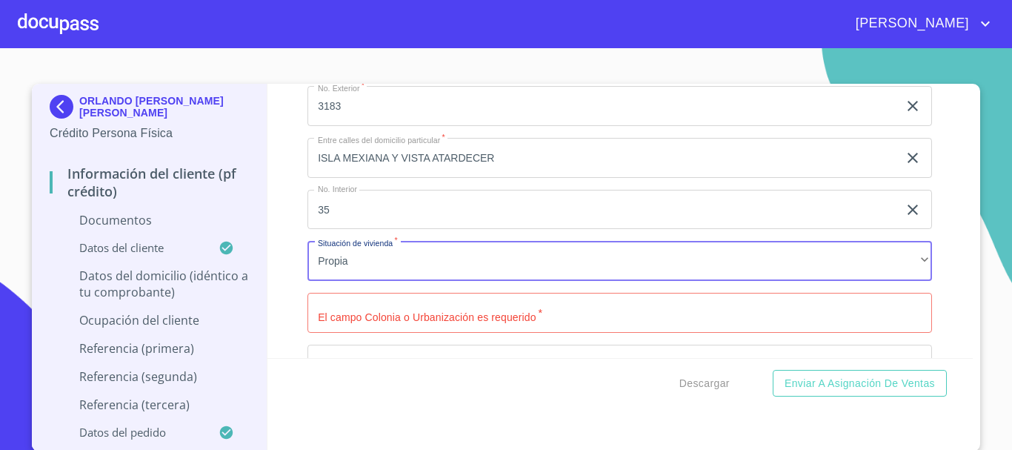
click at [414, 333] on input "Documento de identificación.   *" at bounding box center [619, 313] width 625 height 40
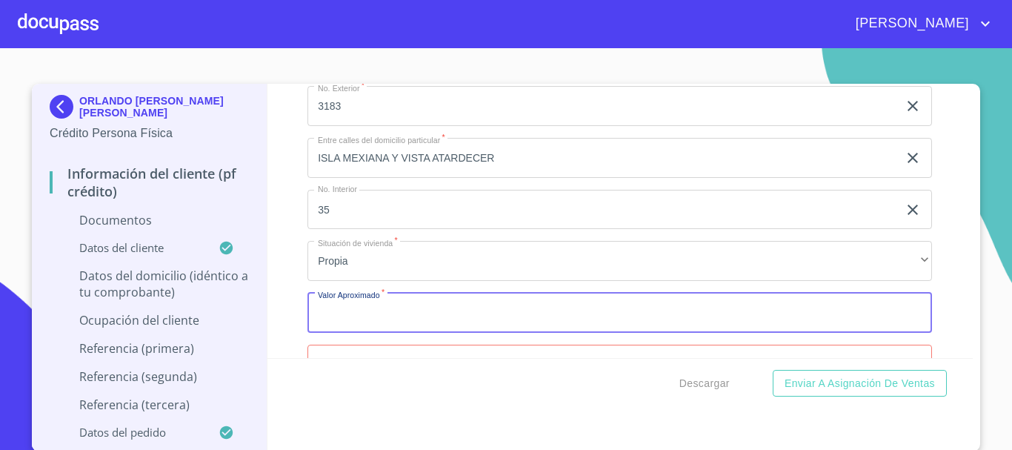
click at [415, 333] on input "Documento de identificación.   *" at bounding box center [619, 313] width 625 height 40
type input "$2,000,000"
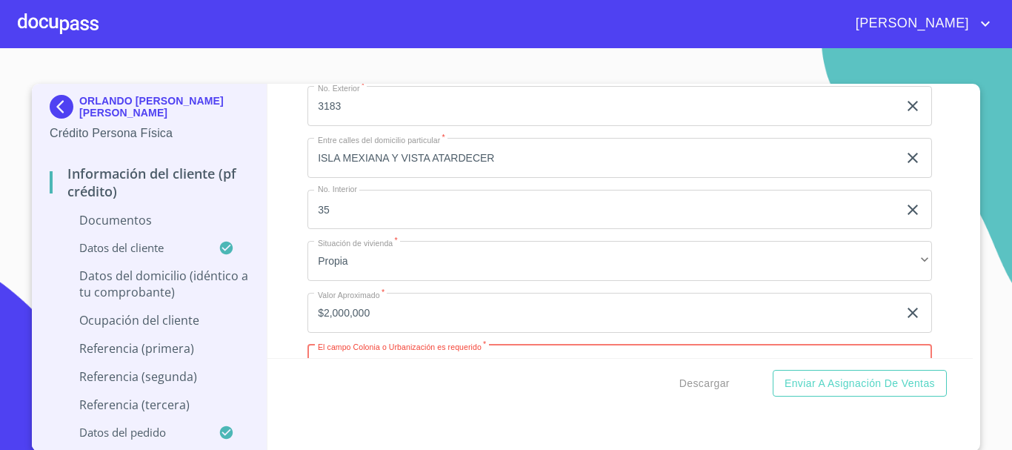
scroll to position [4529, 0]
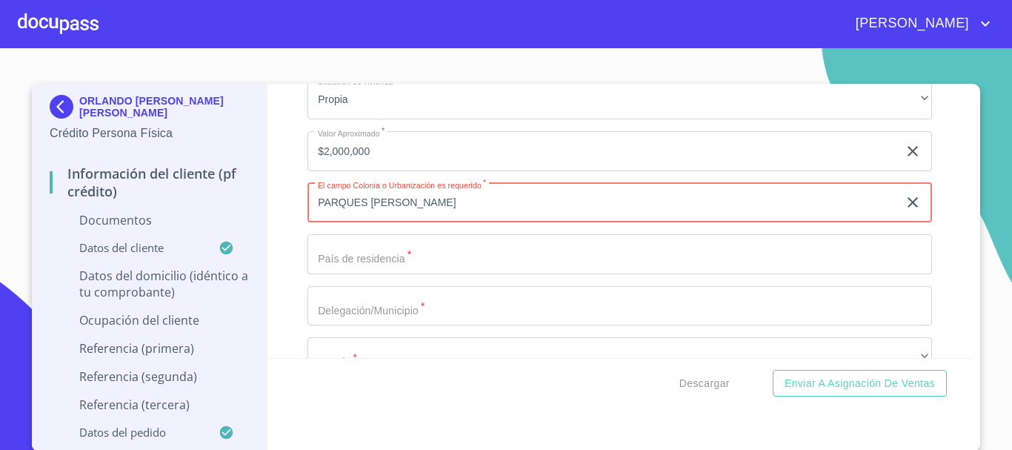
type input "PARQUES [PERSON_NAME]"
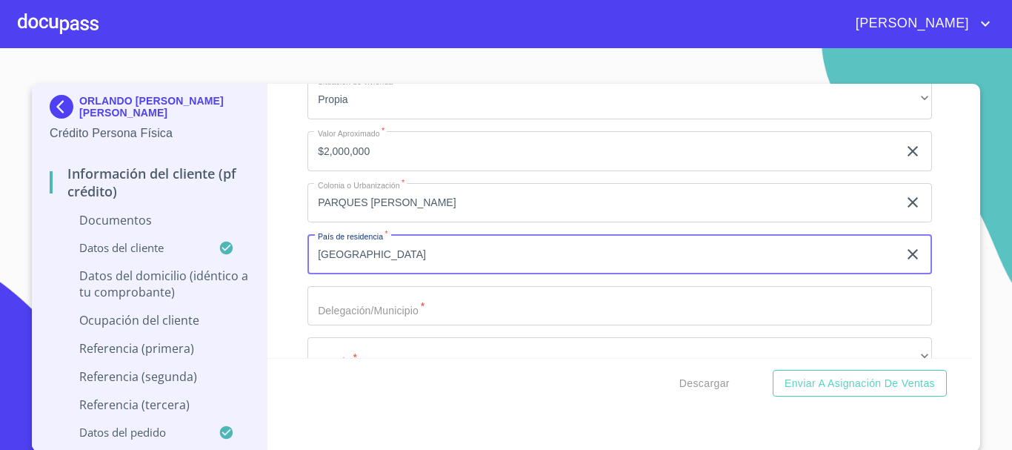
type input "[GEOGRAPHIC_DATA]"
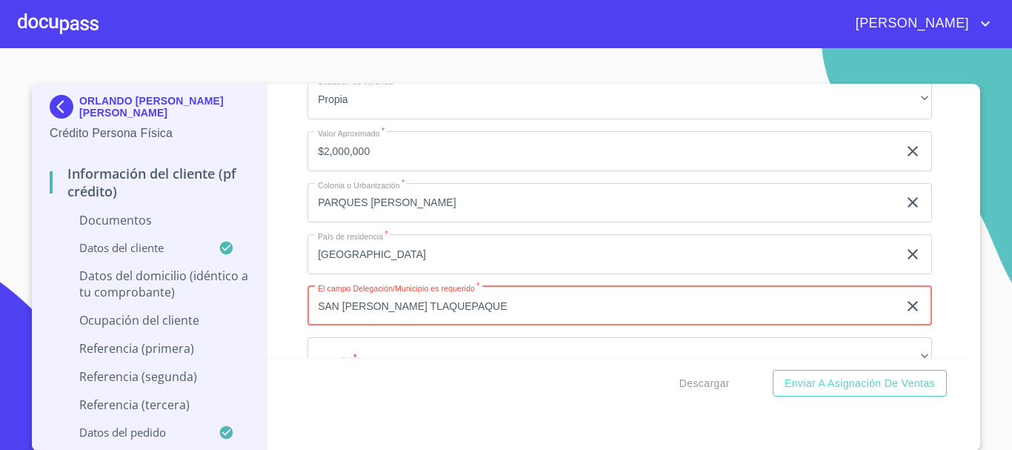
type input "SAN [PERSON_NAME] TLAQUEPAQUE"
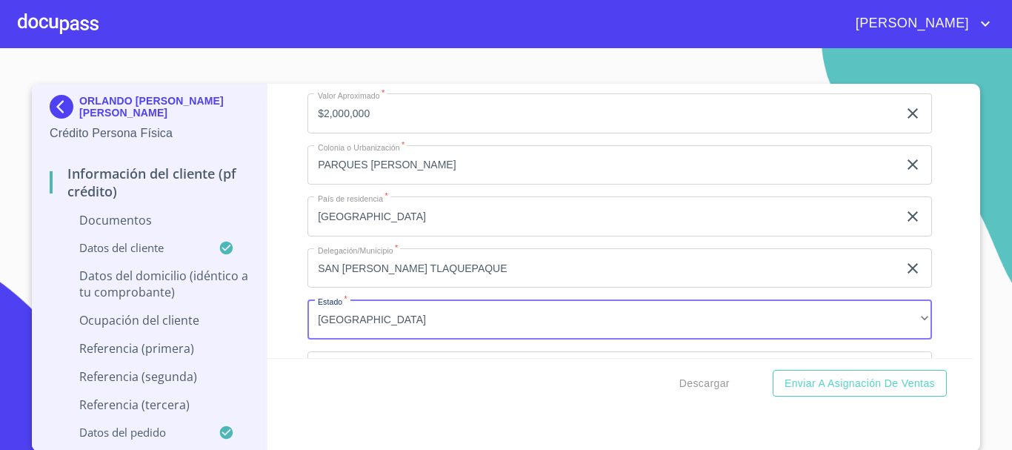
scroll to position [4735, 0]
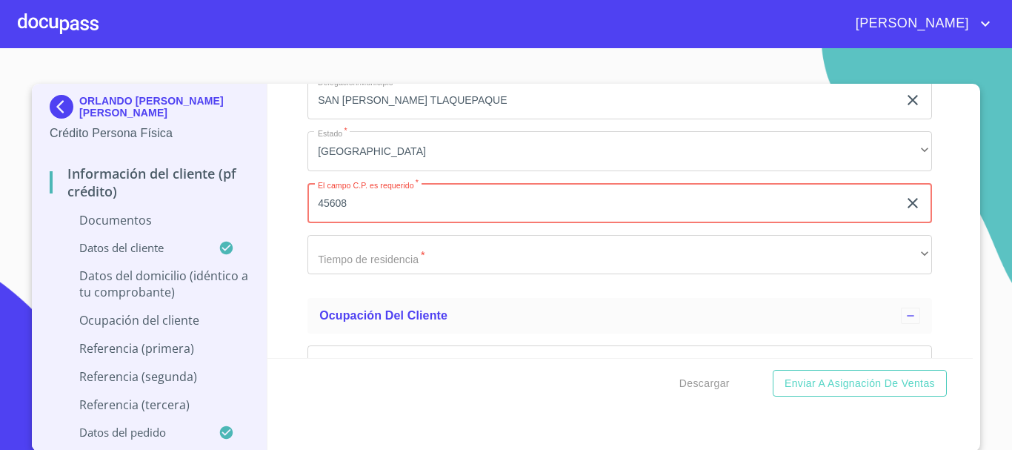
type input "45608"
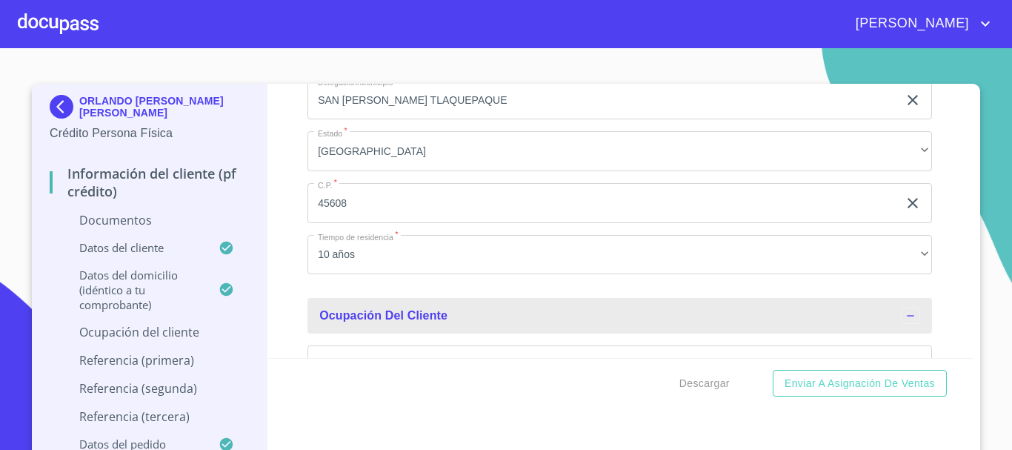
click at [122, 217] on p "Documentos" at bounding box center [149, 220] width 199 height 16
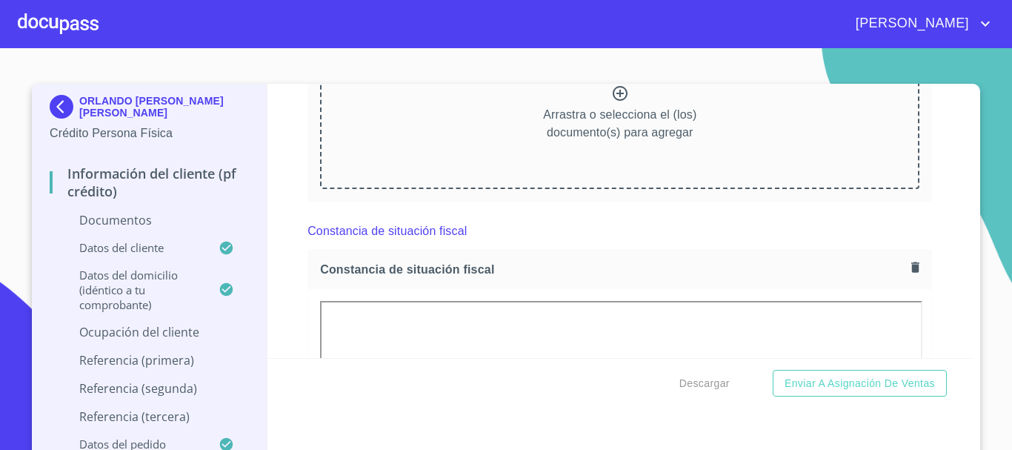
scroll to position [2658, 0]
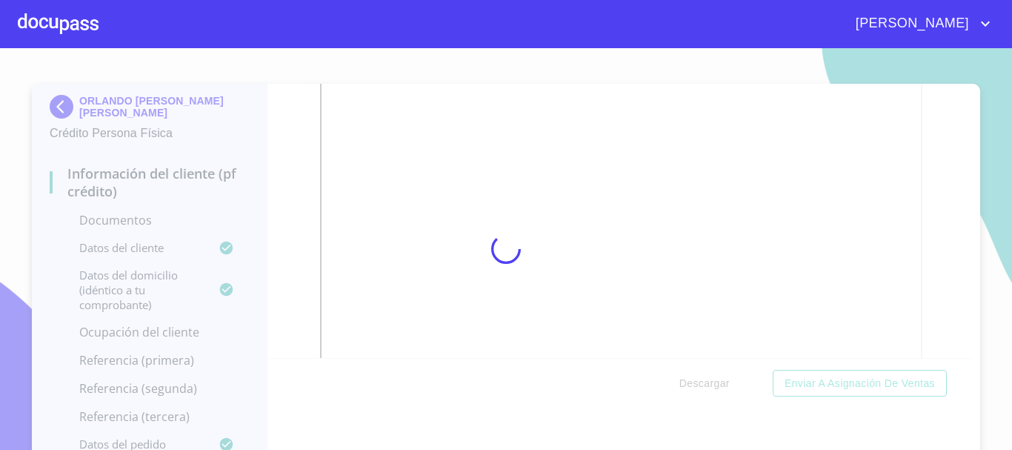
click at [297, 162] on div at bounding box center [506, 249] width 1012 height 402
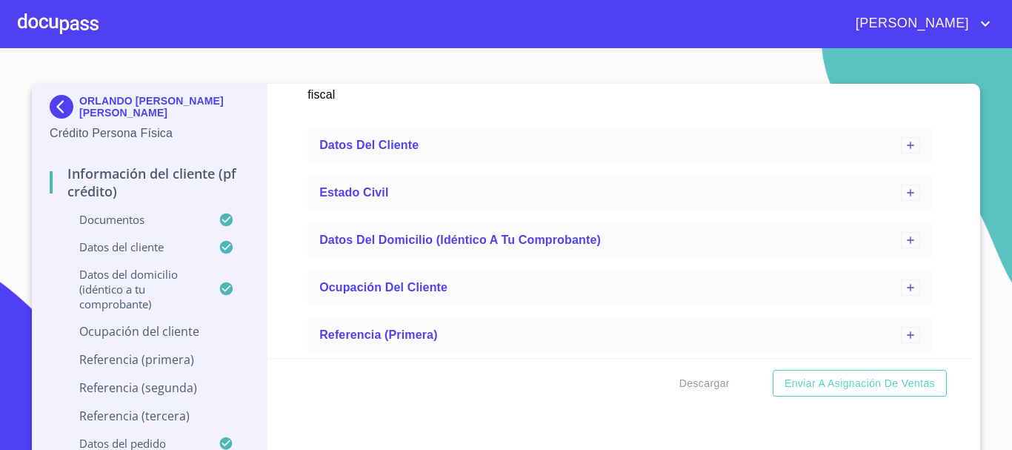
scroll to position [3796, 0]
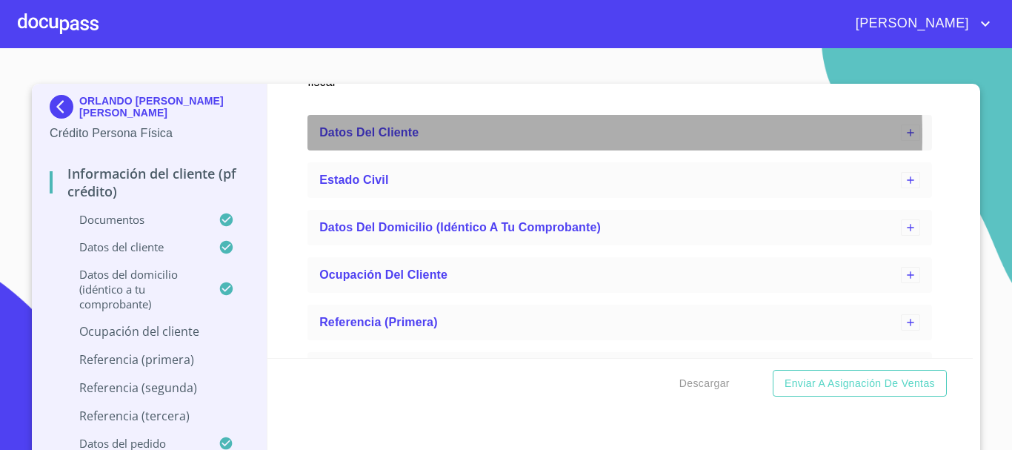
click at [417, 142] on div "Datos del cliente" at bounding box center [610, 133] width 582 height 18
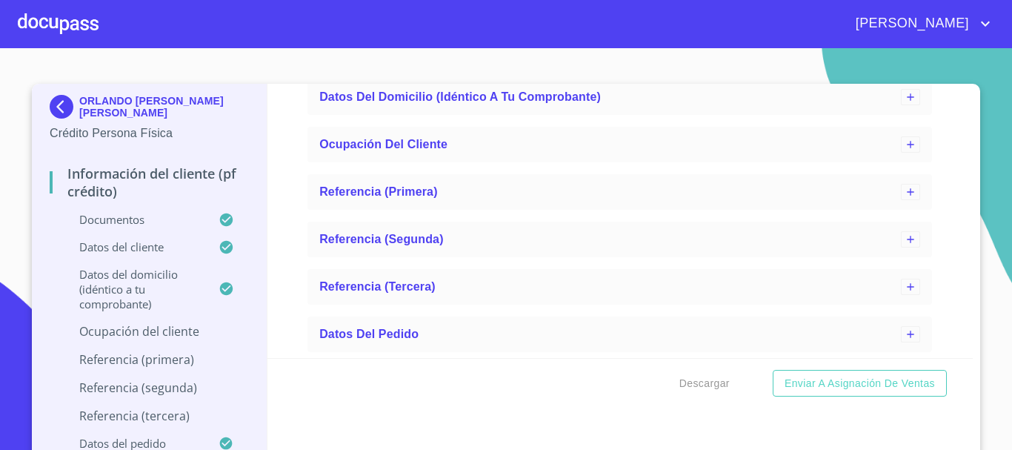
scroll to position [4463, 0]
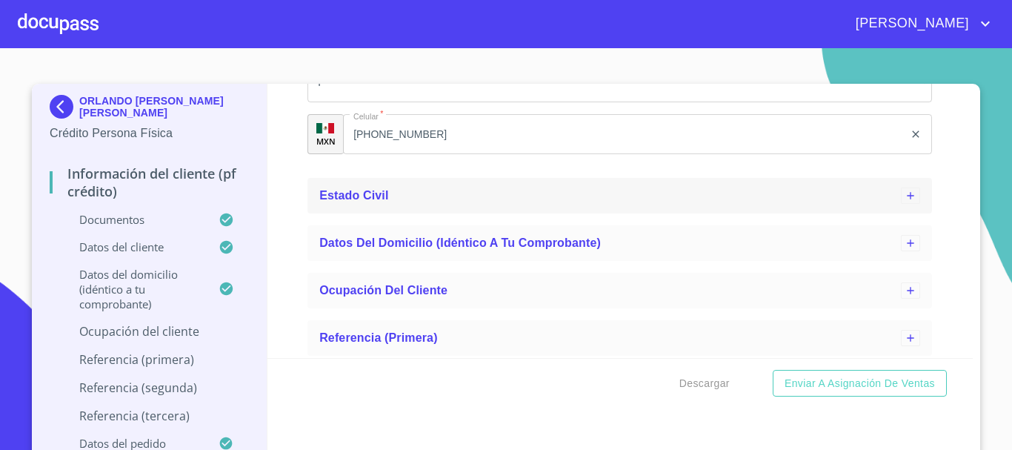
click at [402, 213] on div "Estado Civil" at bounding box center [619, 196] width 625 height 36
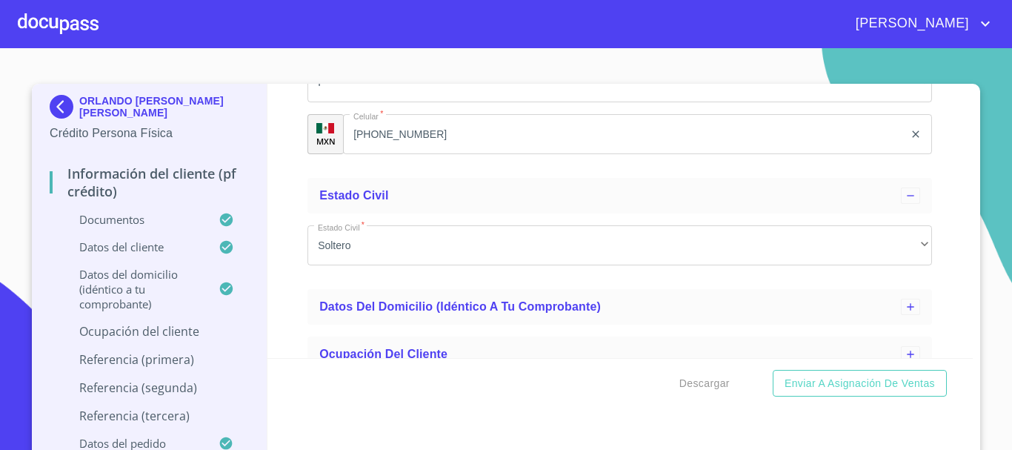
scroll to position [4685, 0]
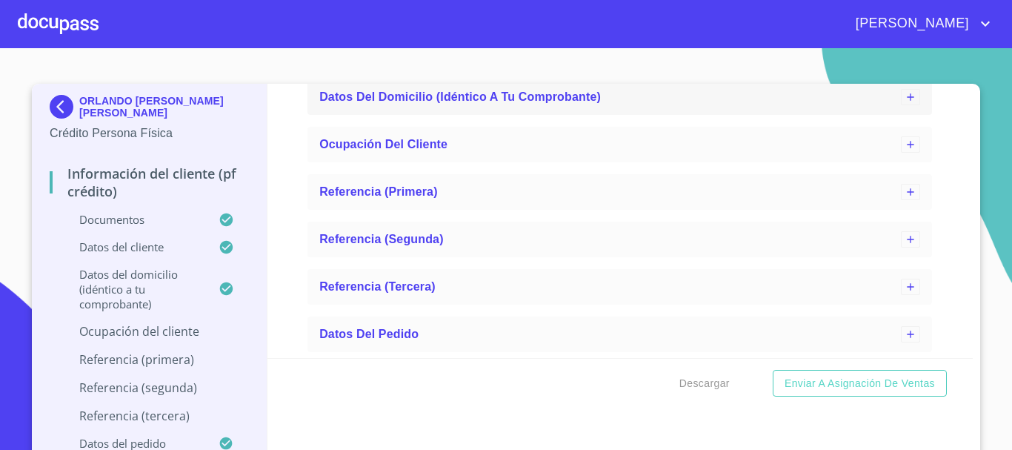
click at [459, 115] on div "Datos del domicilio (idéntico a tu comprobante)" at bounding box center [619, 97] width 625 height 36
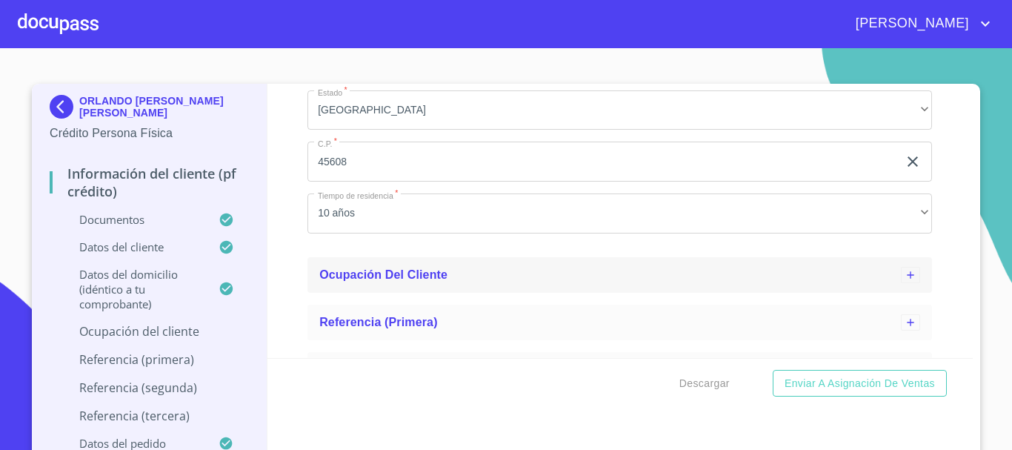
click at [368, 281] on span "Ocupación del Cliente" at bounding box center [383, 274] width 128 height 13
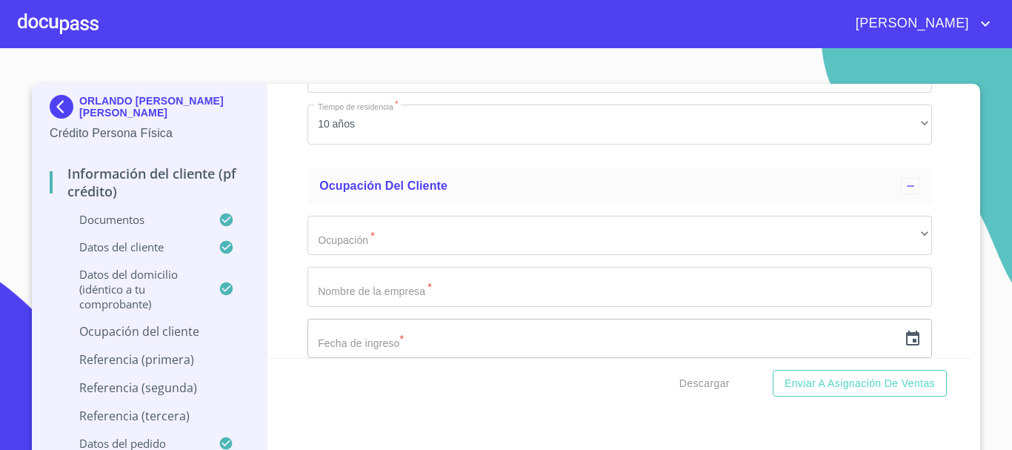
scroll to position [5395, 0]
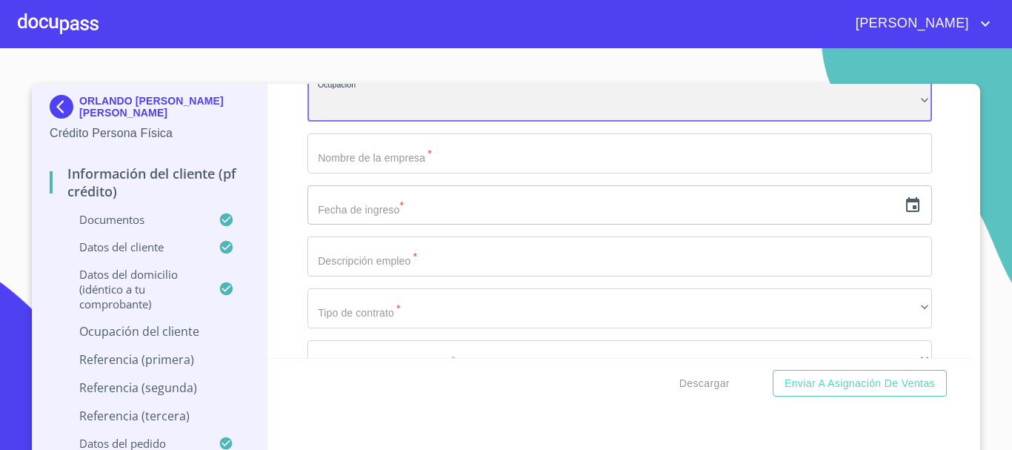
click at [373, 122] on div "​" at bounding box center [619, 102] width 625 height 40
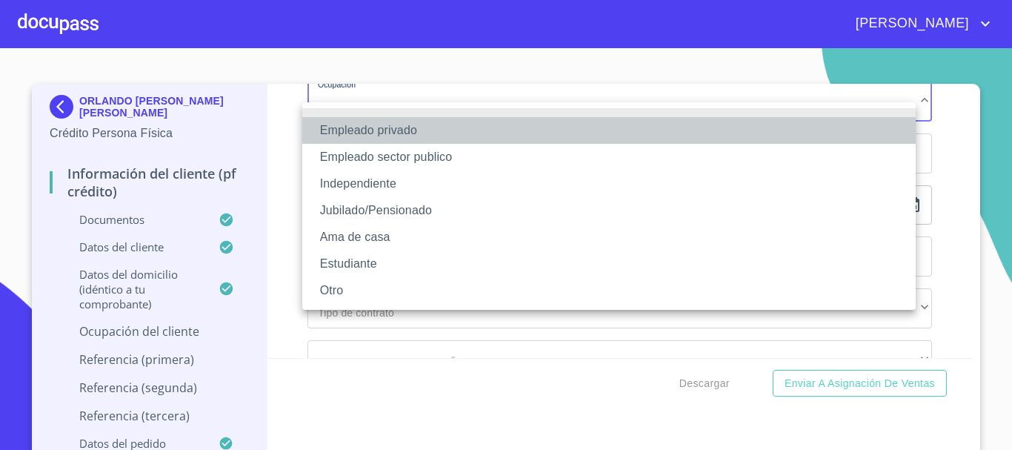
click at [378, 130] on li "Empleado privado" at bounding box center [608, 130] width 613 height 27
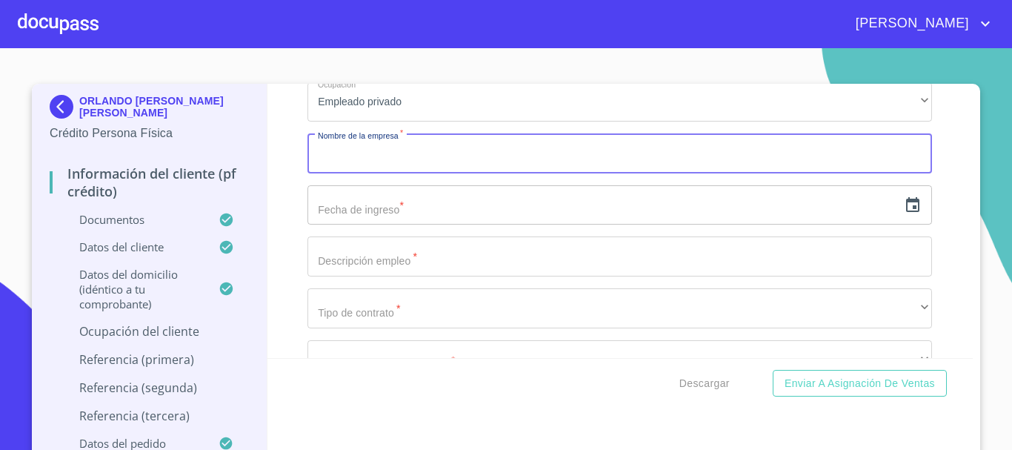
click at [409, 173] on input "Documento de identificación.   *" at bounding box center [619, 153] width 625 height 40
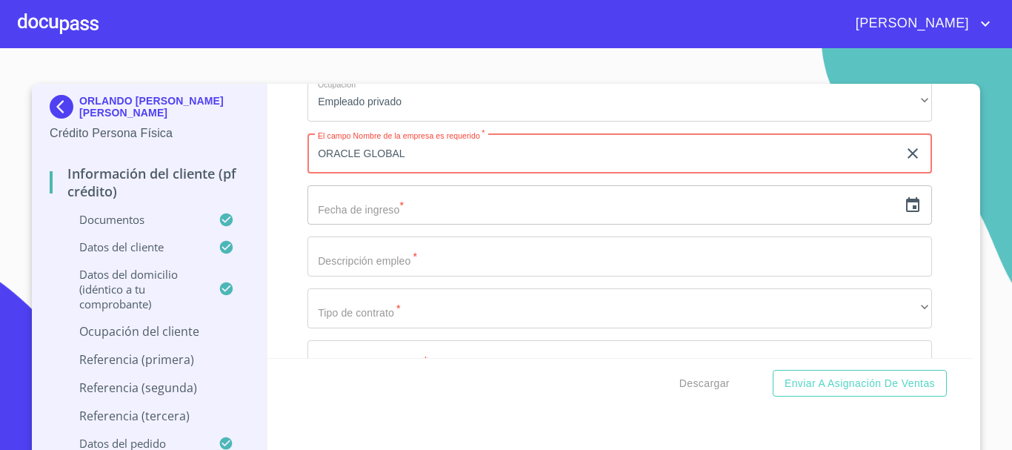
type input "ORACLE GLOBAL"
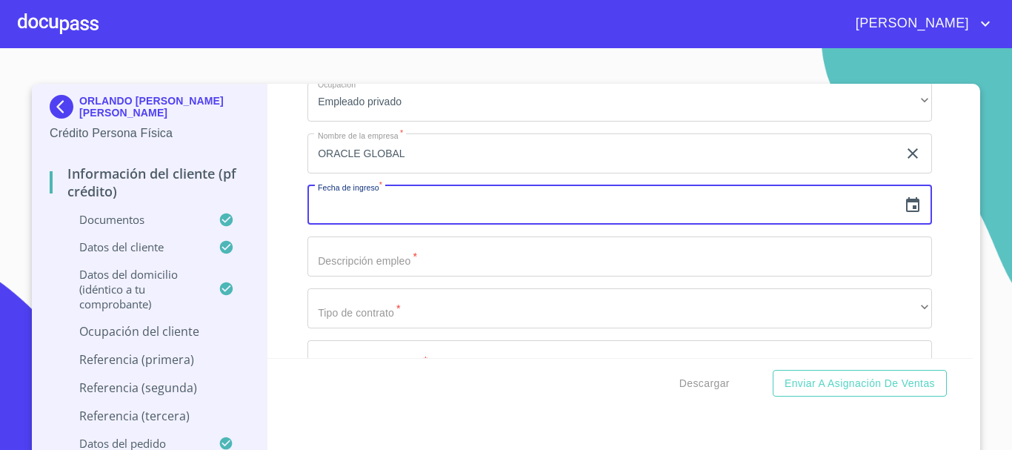
click at [904, 214] on icon "button" at bounding box center [913, 205] width 18 height 18
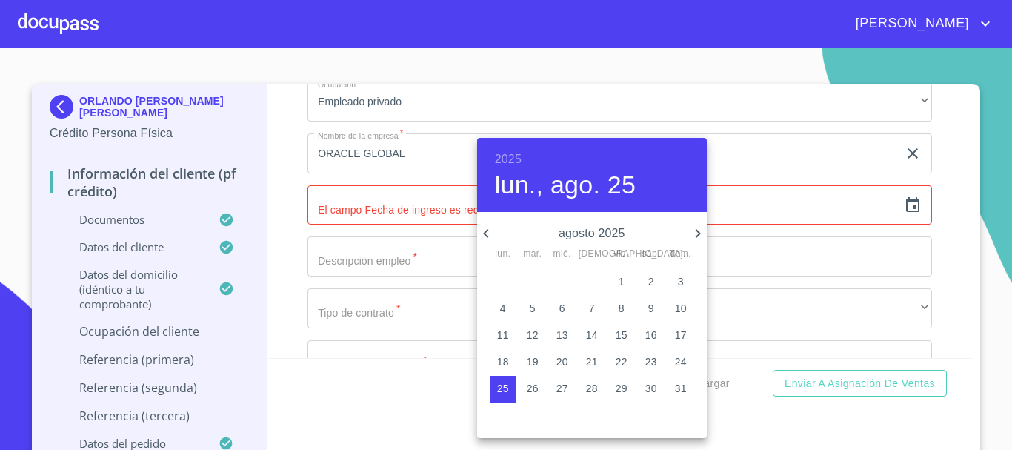
click at [511, 147] on div "2025 lun., ago. 25" at bounding box center [592, 175] width 230 height 74
click at [512, 148] on div "2025 lun., ago. 25" at bounding box center [592, 175] width 230 height 74
click at [508, 153] on h6 "2025" at bounding box center [508, 159] width 27 height 21
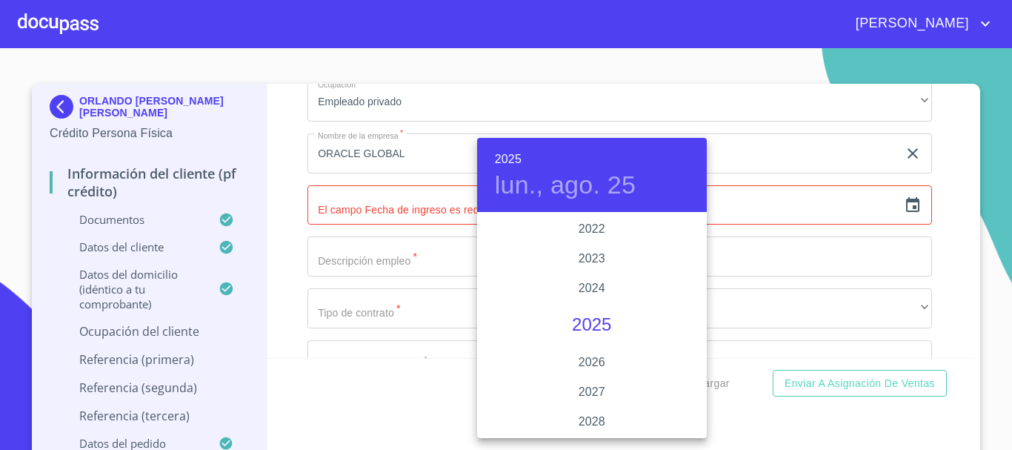
scroll to position [2727, 0]
click at [598, 272] on div "2018" at bounding box center [592, 259] width 230 height 30
type input "25 de ago. de 2018"
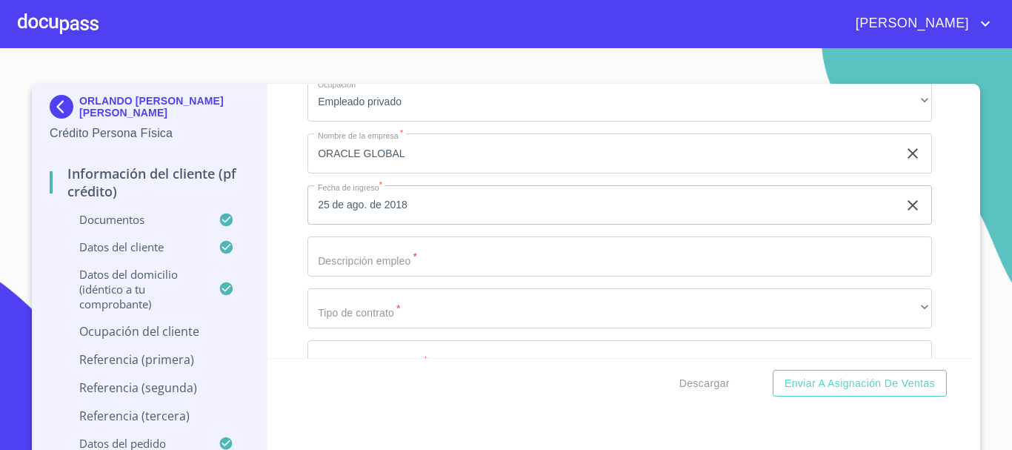
click at [524, 276] on input "Documento de identificación.   *" at bounding box center [619, 256] width 625 height 40
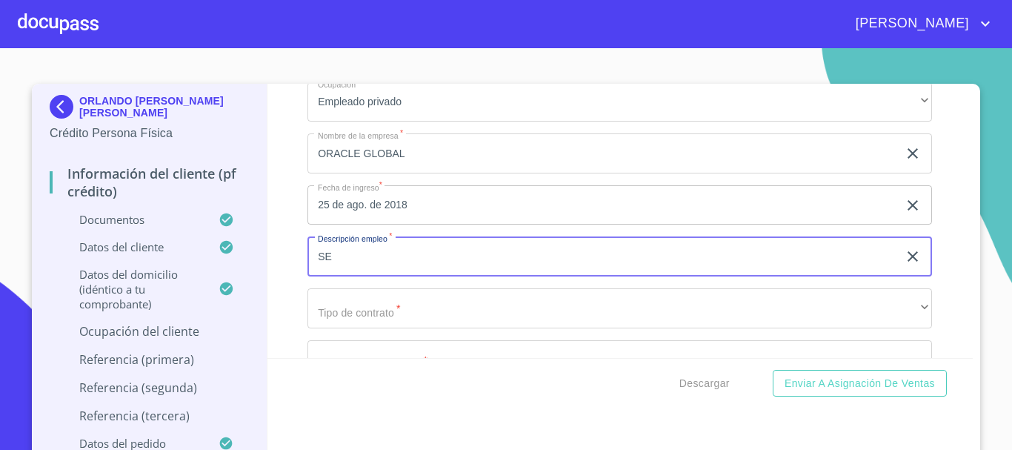
type input "S"
type input "DESARROLLADOR DE SOFTWARE"
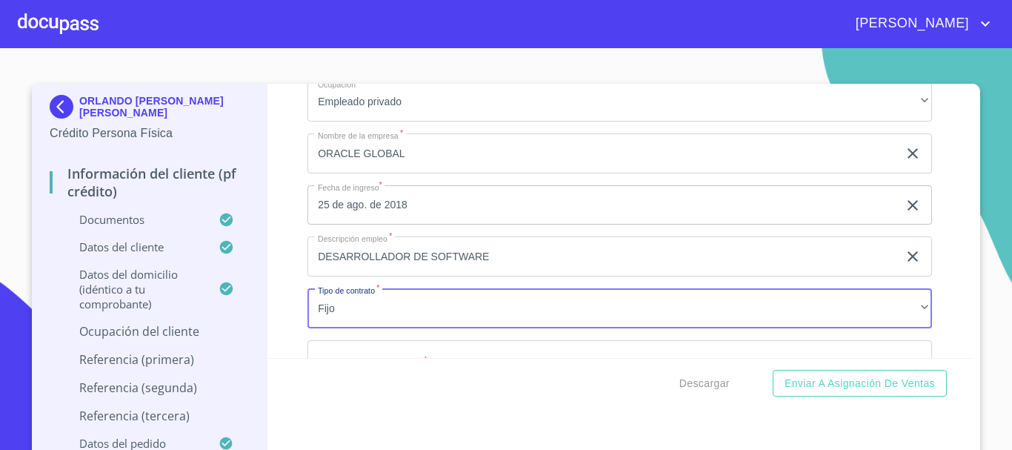
scroll to position [5552, 0]
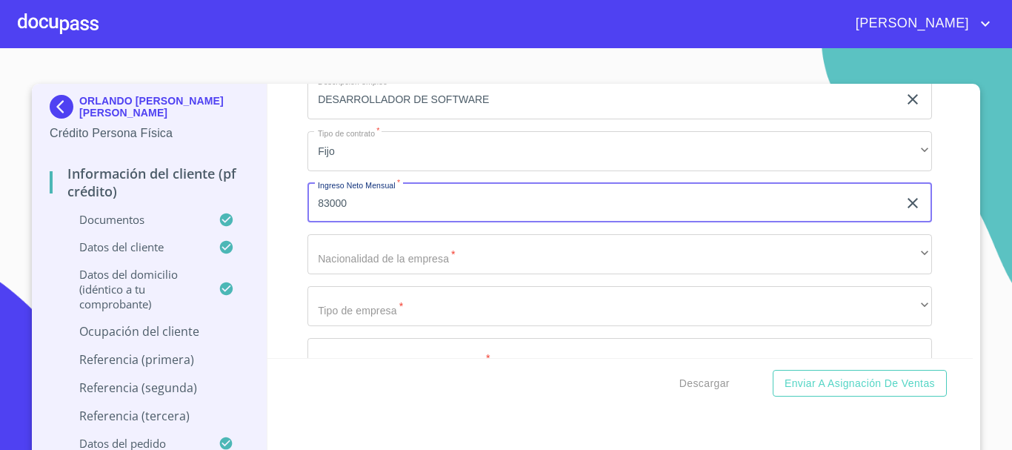
type input "83000"
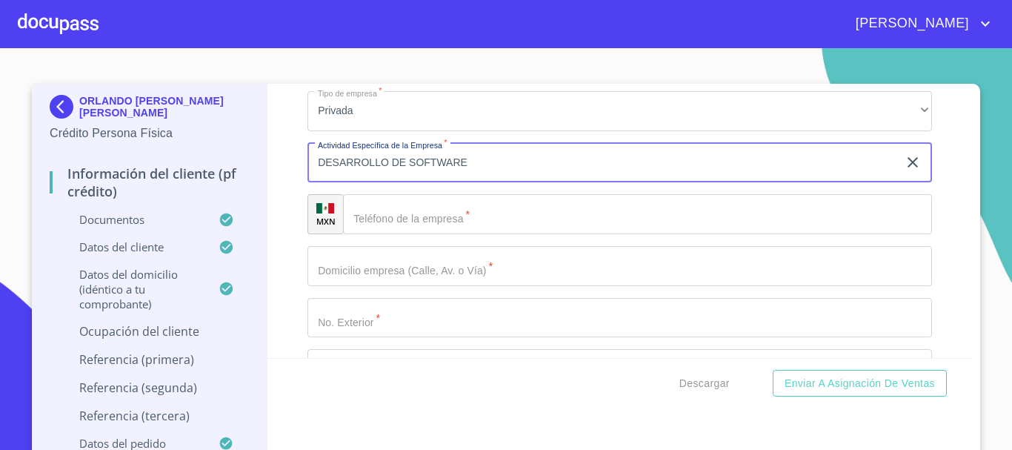
scroll to position [5738, 0]
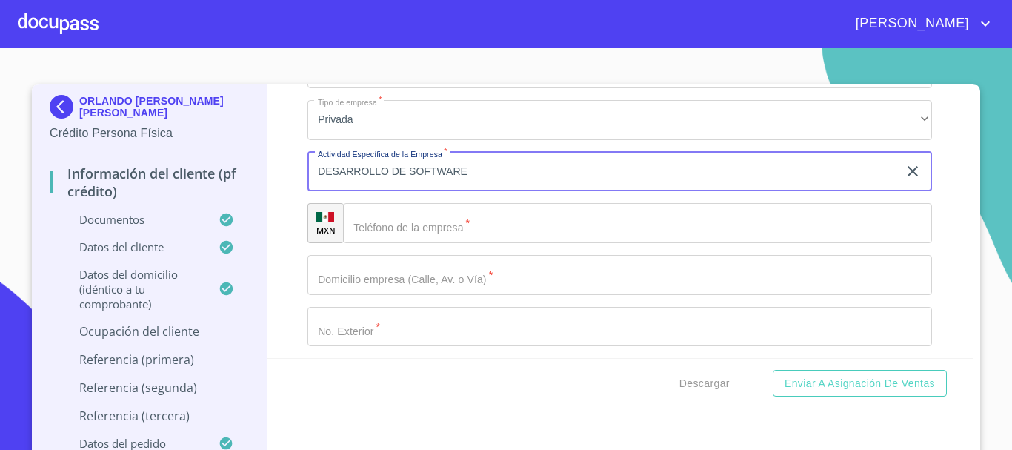
type input "DESARROLLO DE SOFTWARE"
click at [351, 236] on div "​" at bounding box center [637, 223] width 589 height 40
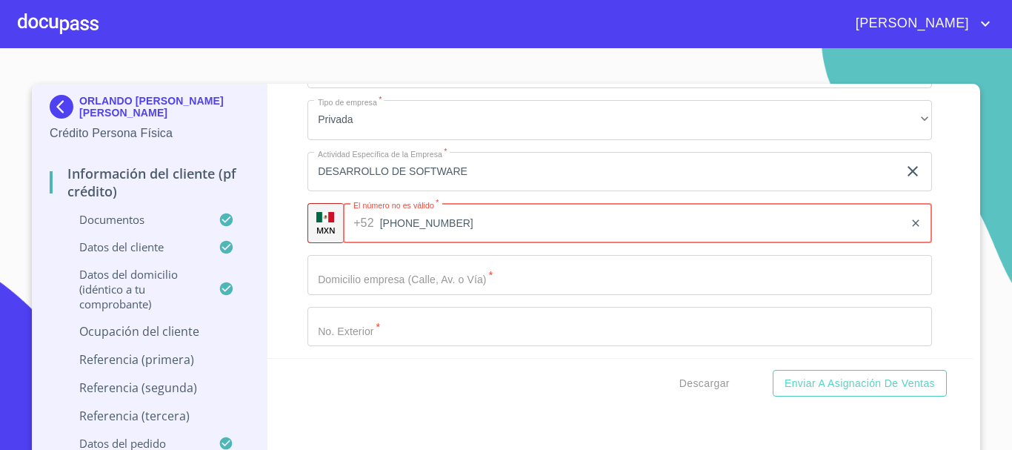
type input "[PHONE_NUMBER]"
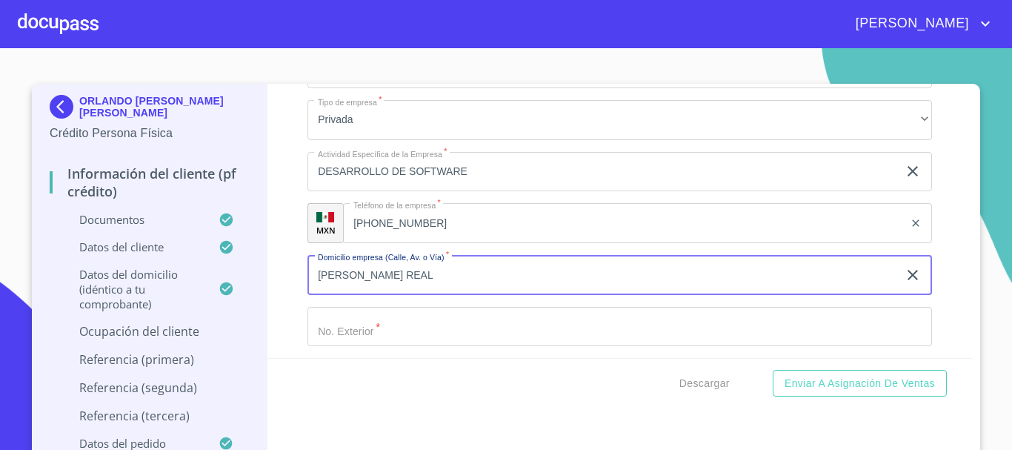
type input "[PERSON_NAME] REAL"
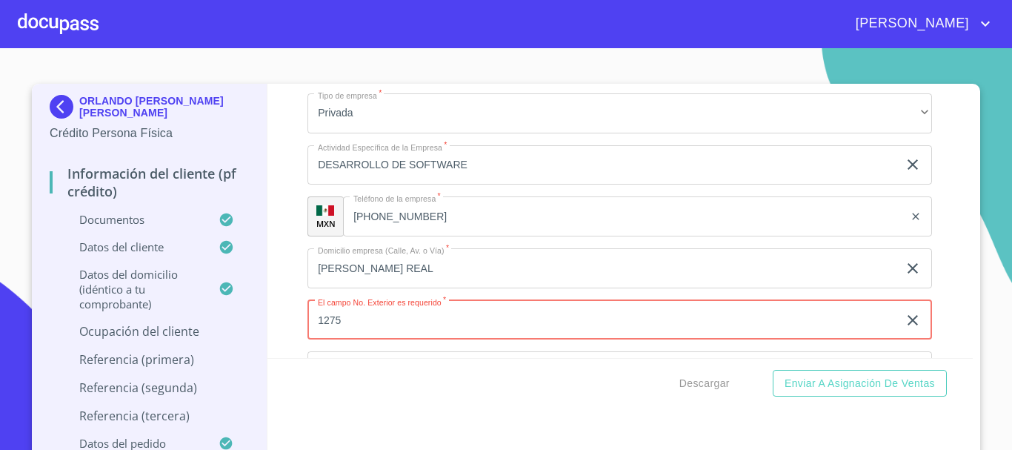
type input "1275"
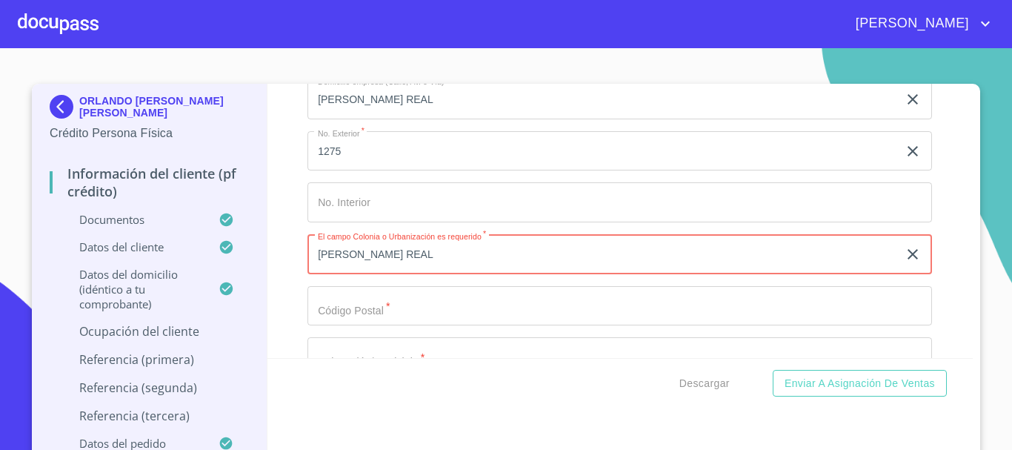
type input "[PERSON_NAME] REAL"
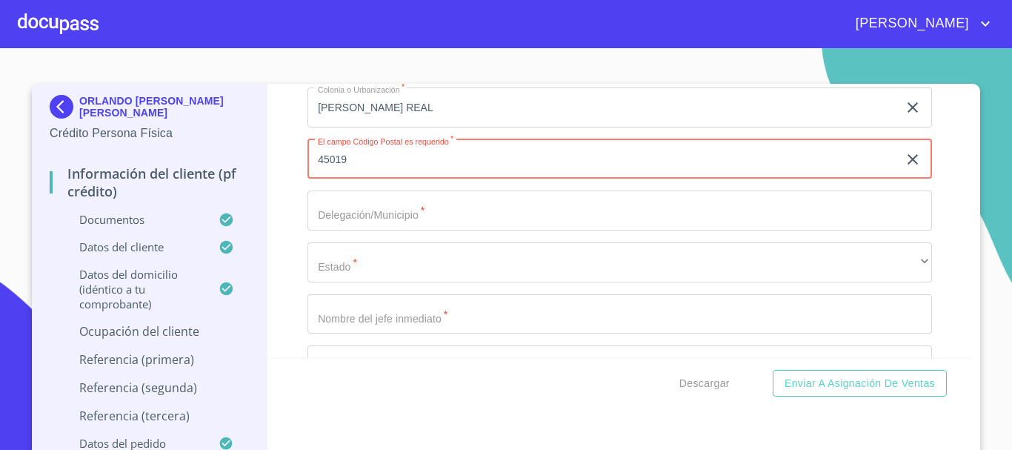
scroll to position [6062, 0]
type input "45019"
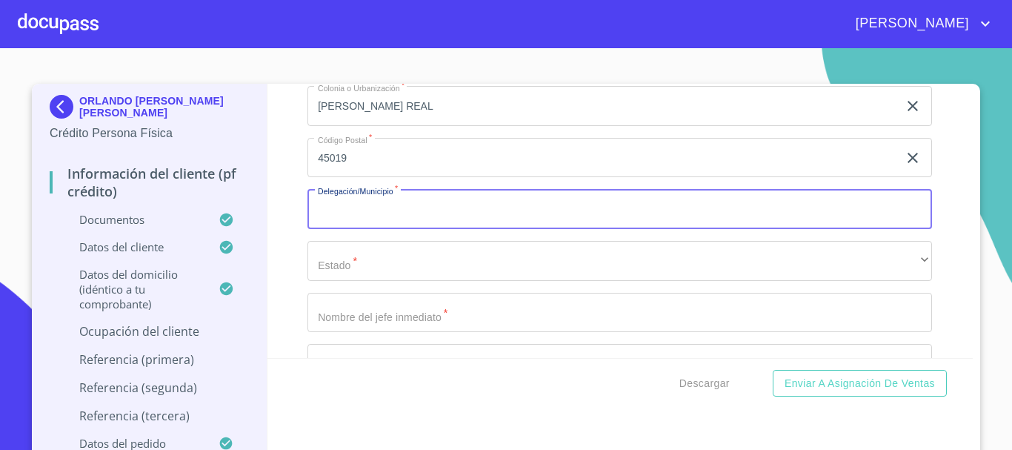
click at [389, 229] on input "Documento de identificación.   *" at bounding box center [619, 209] width 625 height 40
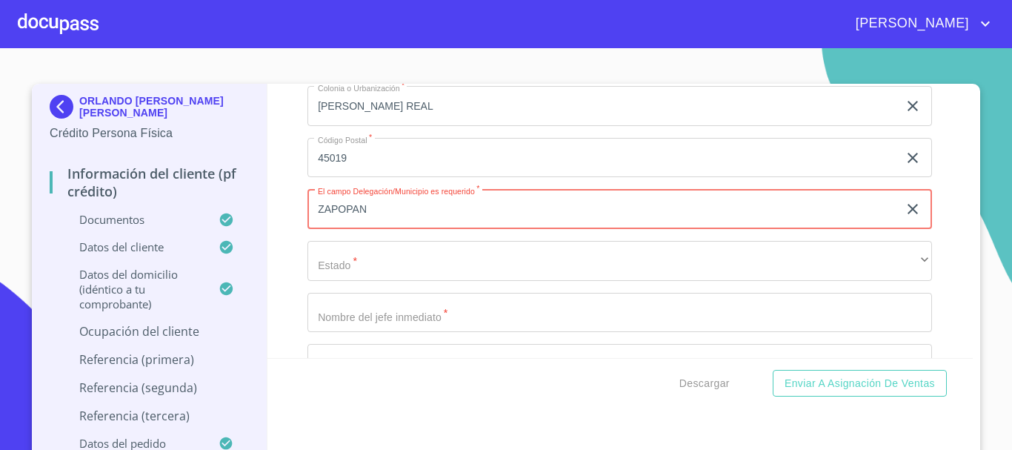
type input "ZAPOPAN"
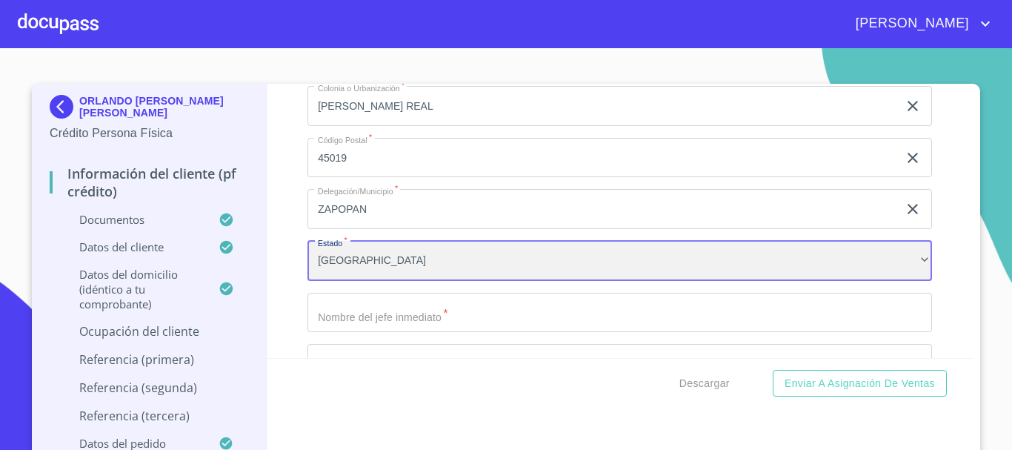
scroll to position [212, 0]
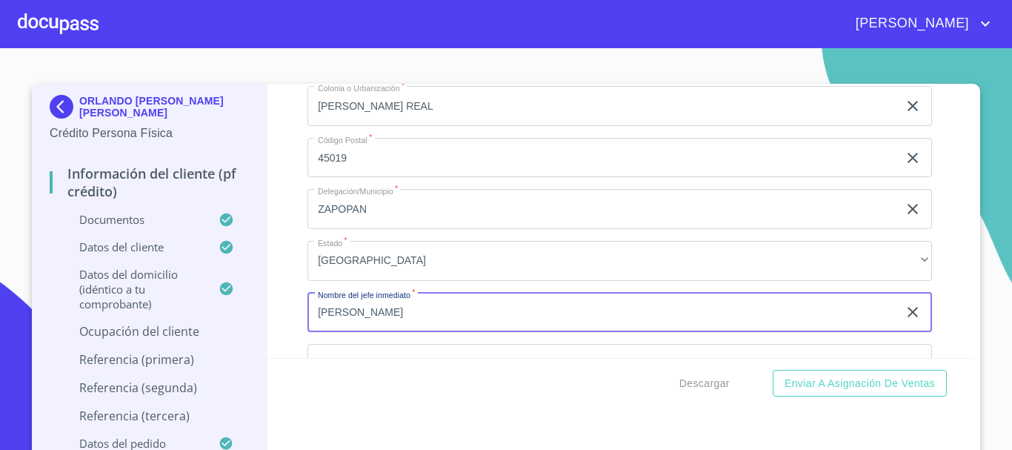
type input "[PERSON_NAME]"
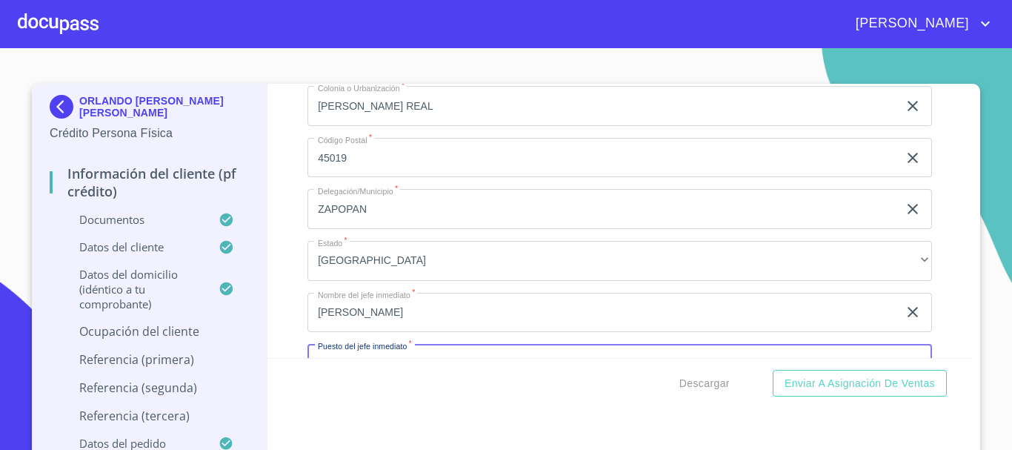
scroll to position [6223, 0]
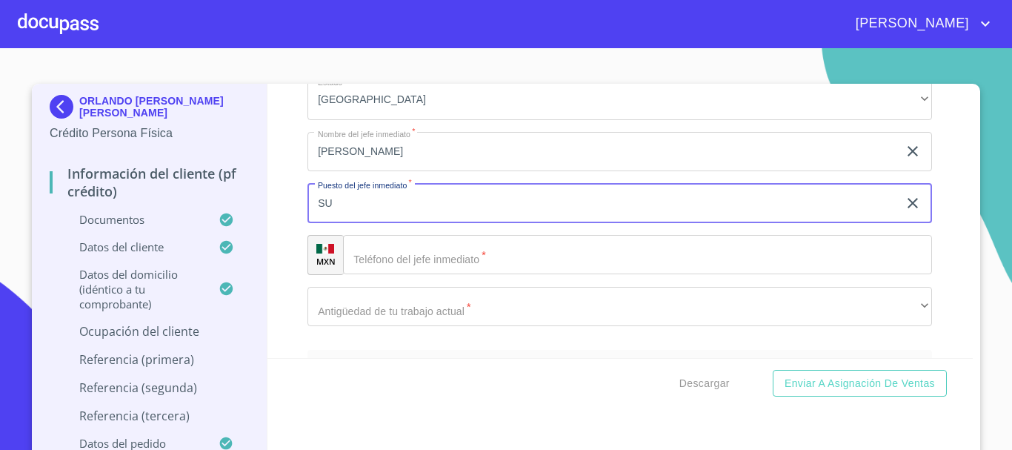
type input "S"
type input "GERENTE"
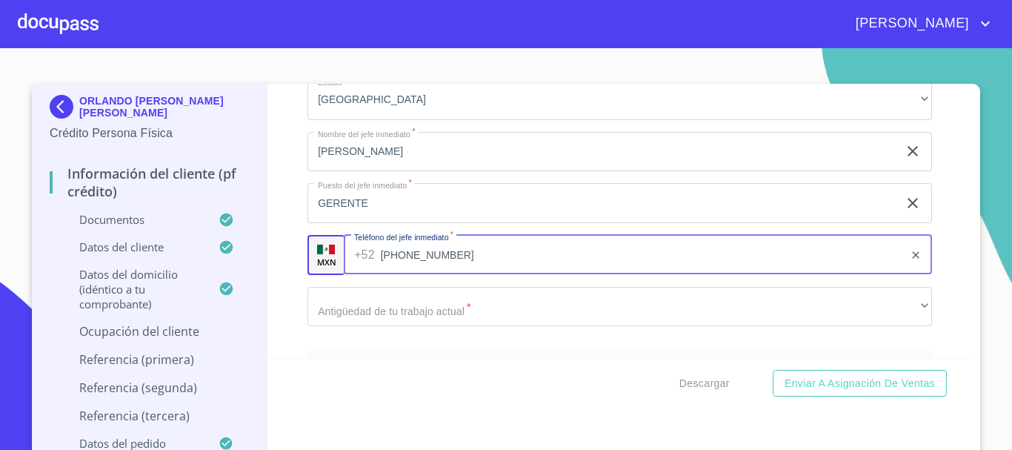
type input "[PHONE_NUMBER]"
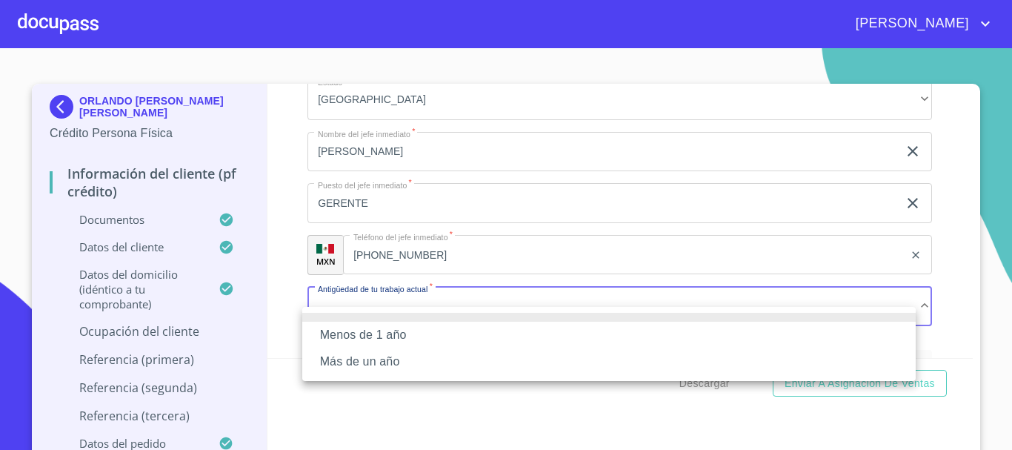
click at [429, 360] on li "Más de un año" at bounding box center [608, 361] width 613 height 27
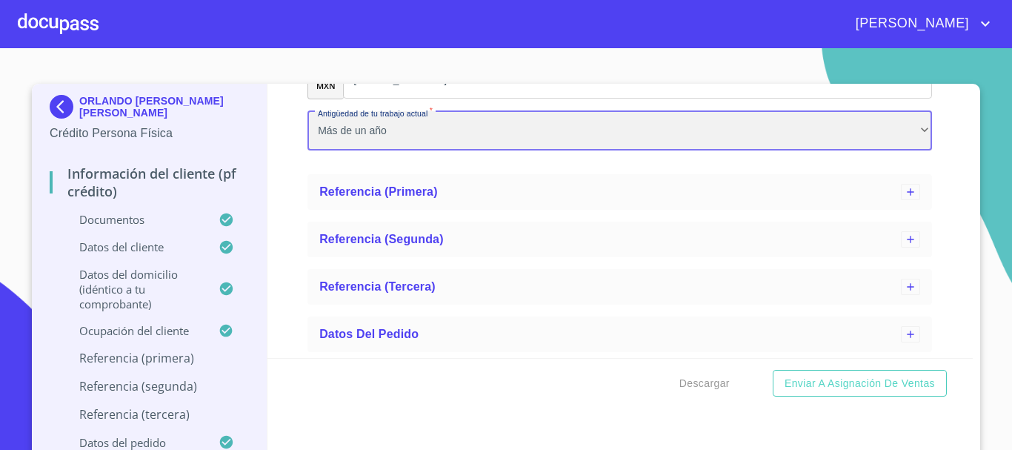
scroll to position [6416, 0]
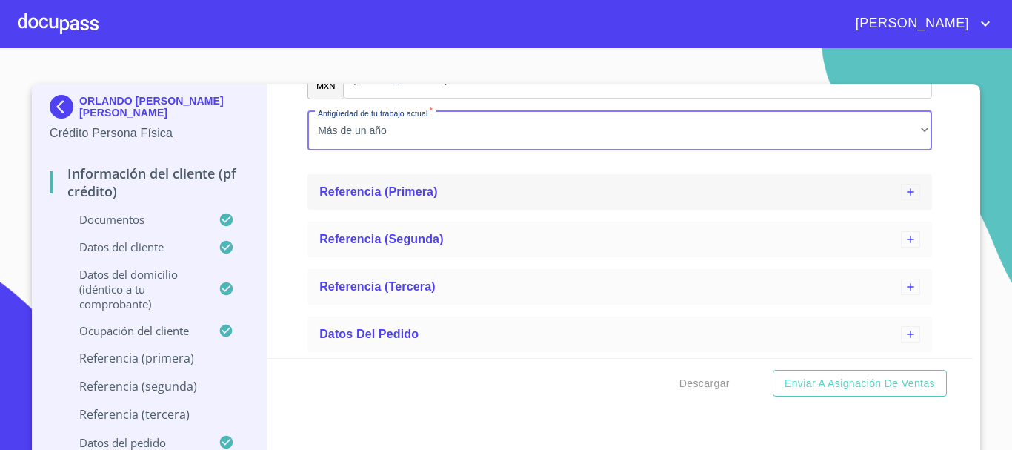
click at [417, 199] on div "Referencia (primera)" at bounding box center [610, 192] width 582 height 18
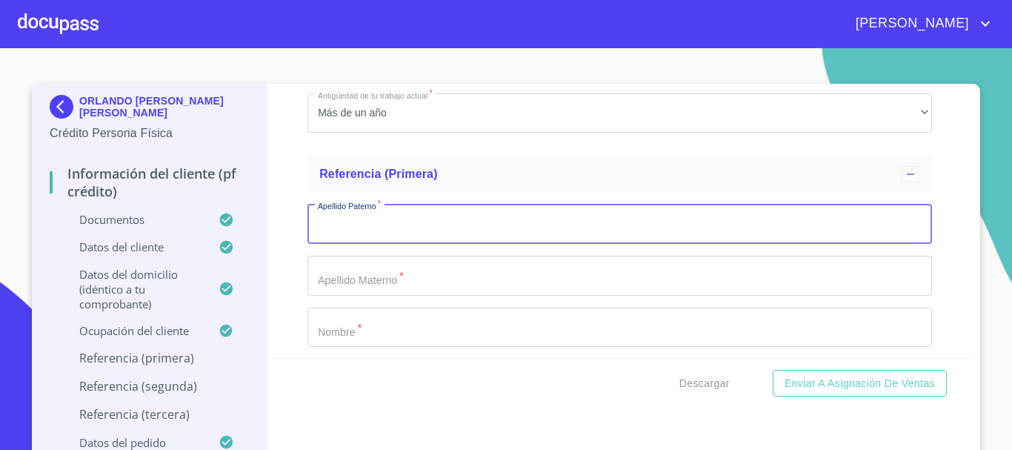
click at [392, 236] on input "Documento de identificación.   *" at bounding box center [619, 224] width 625 height 40
type input "S"
type input "RINCON"
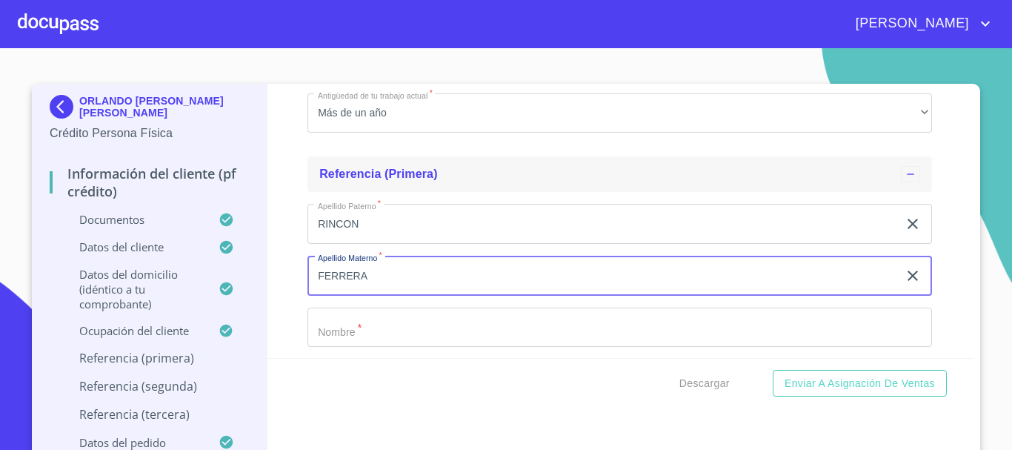
type input "FERRERA"
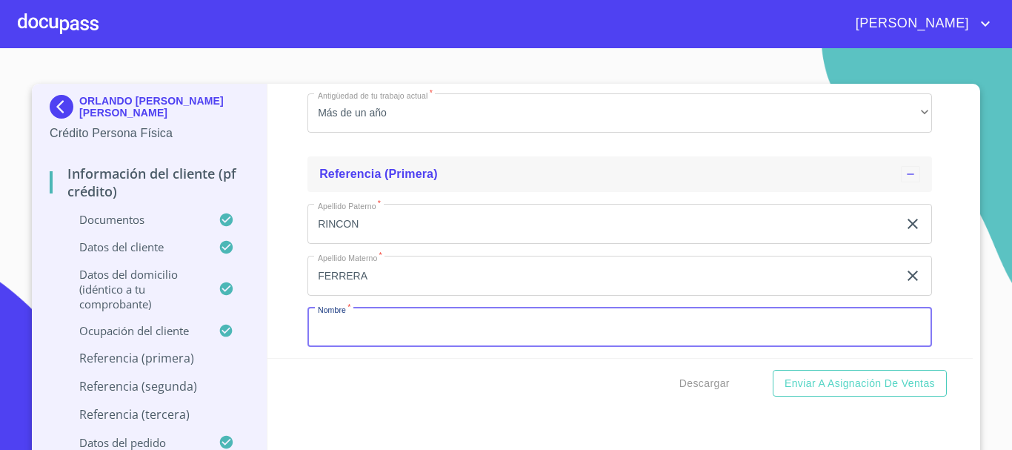
scroll to position [6424, 0]
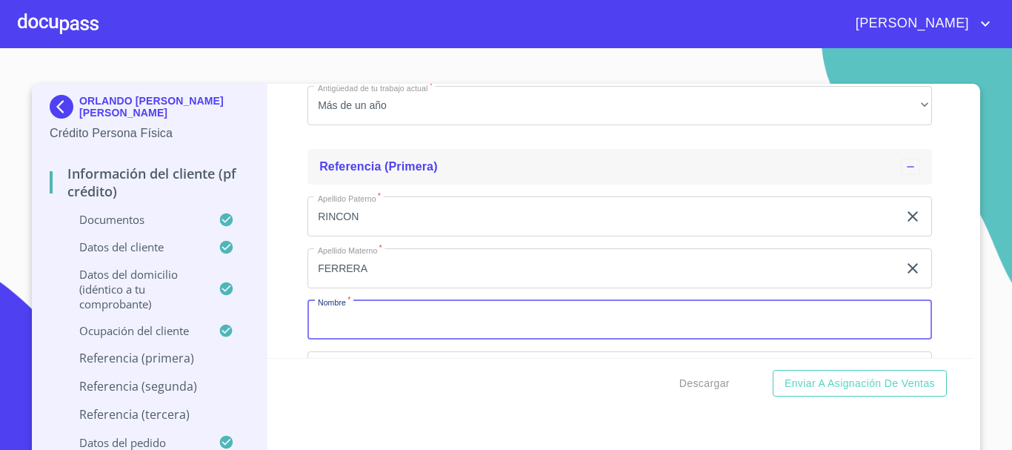
type input "A"
type input "[PERSON_NAME]"
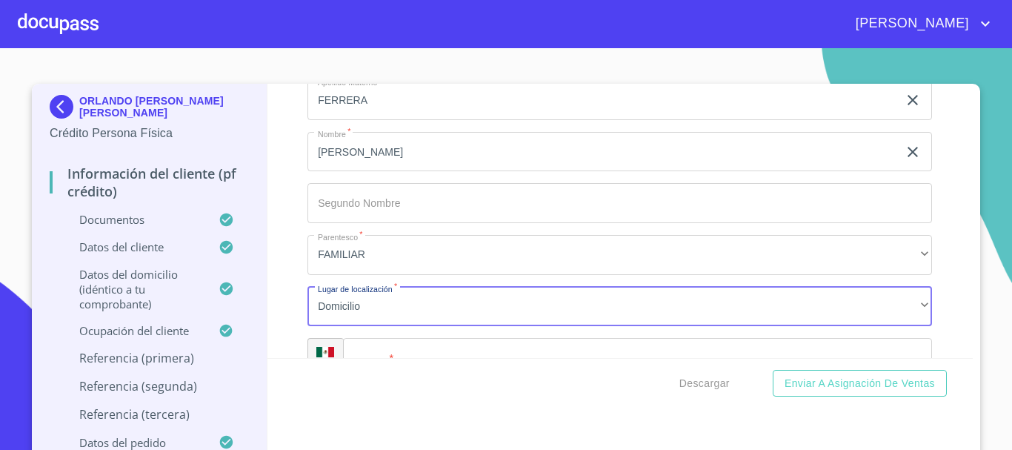
scroll to position [6630, 0]
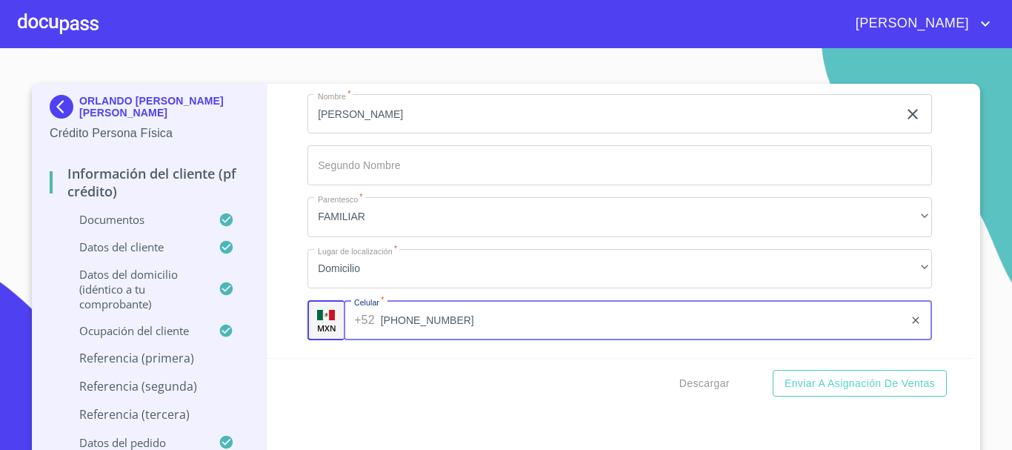
type input "[PHONE_NUMBER]"
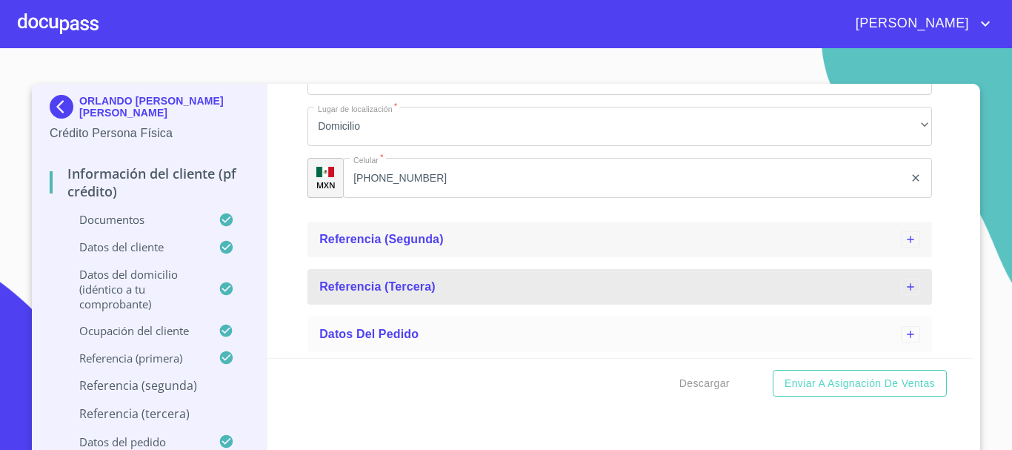
click at [413, 239] on span "Referencia (segunda)" at bounding box center [381, 239] width 124 height 13
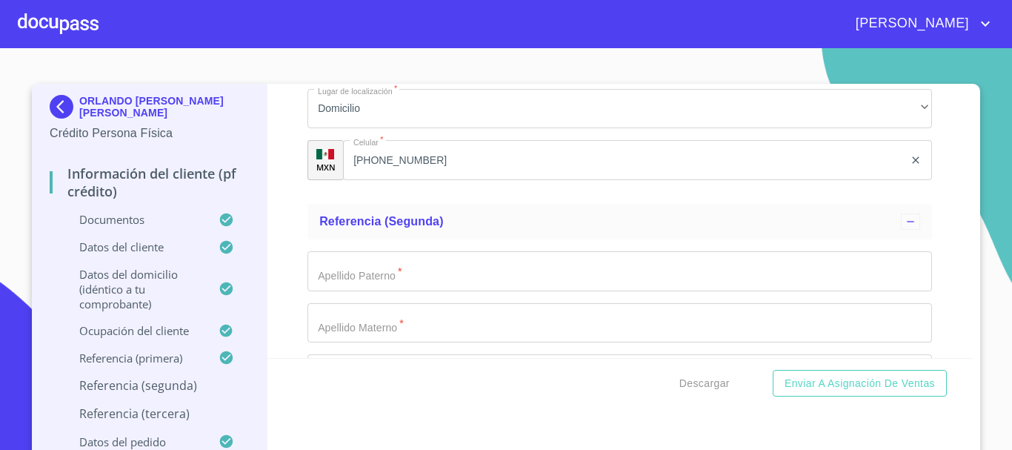
click at [370, 282] on input "Documento de identificación.   *" at bounding box center [619, 271] width 625 height 40
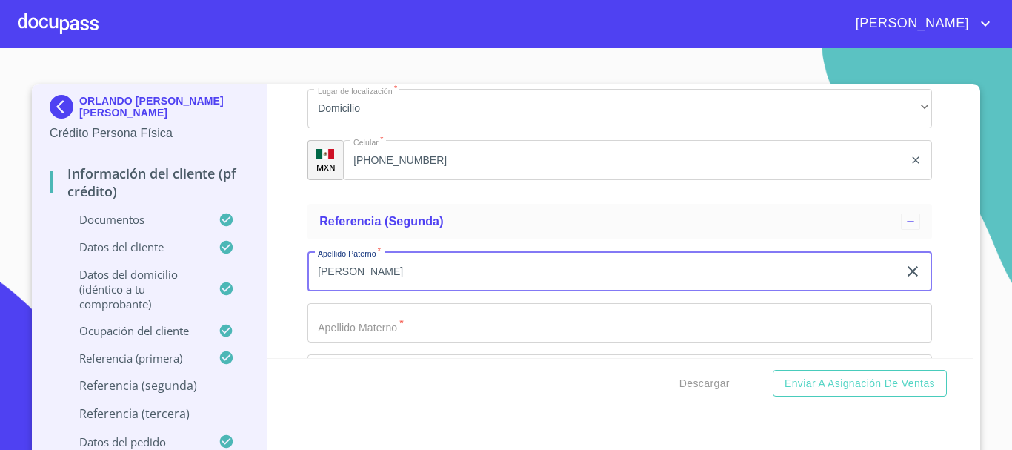
type input "[PERSON_NAME]"
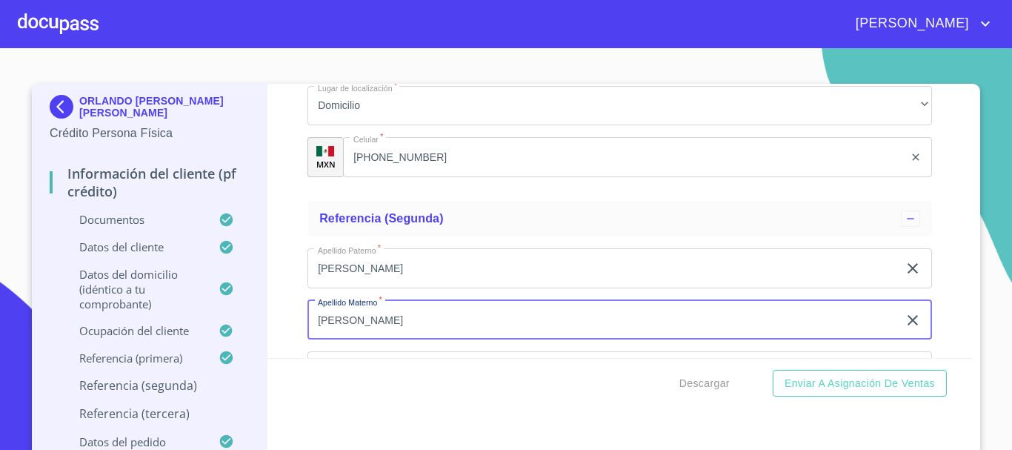
type input "[PERSON_NAME]"
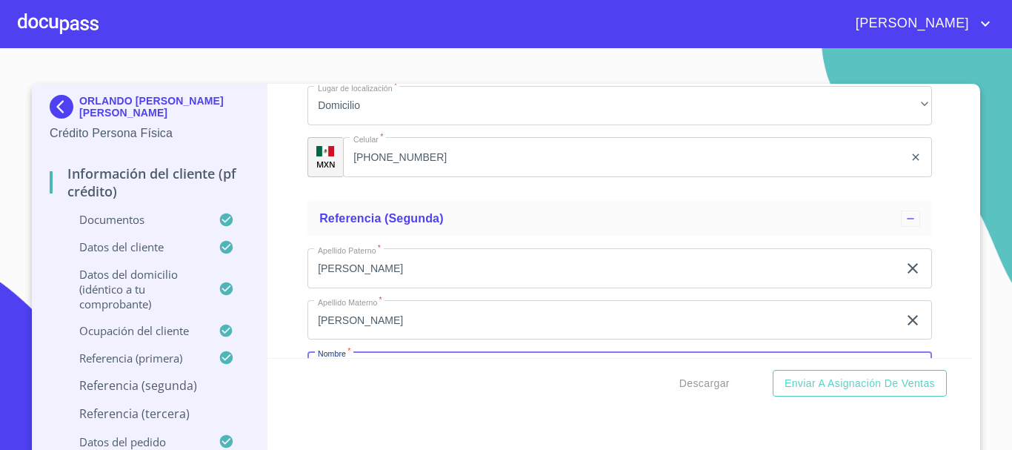
scroll to position [6962, 0]
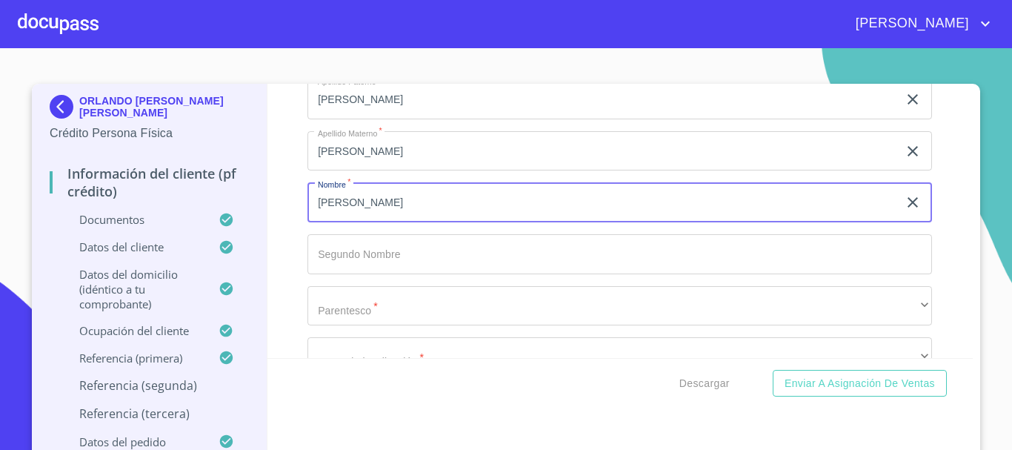
type input "[PERSON_NAME]"
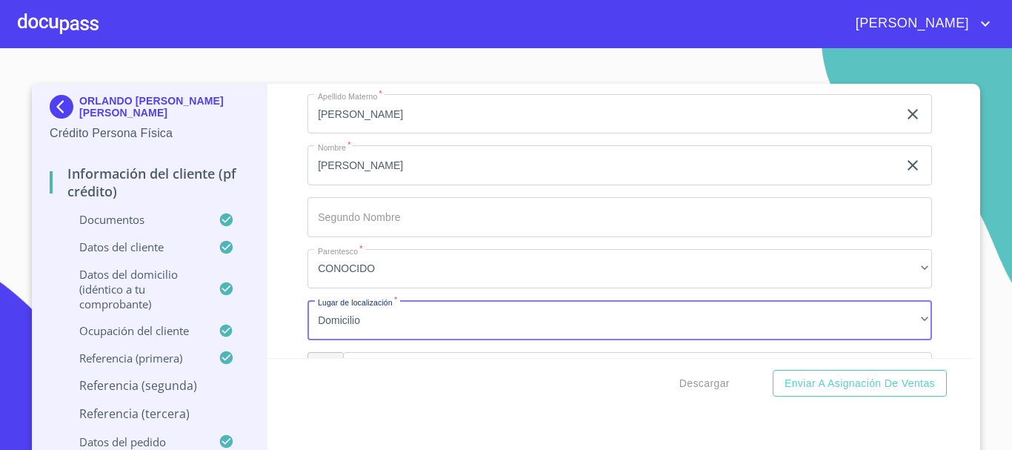
scroll to position [7163, 0]
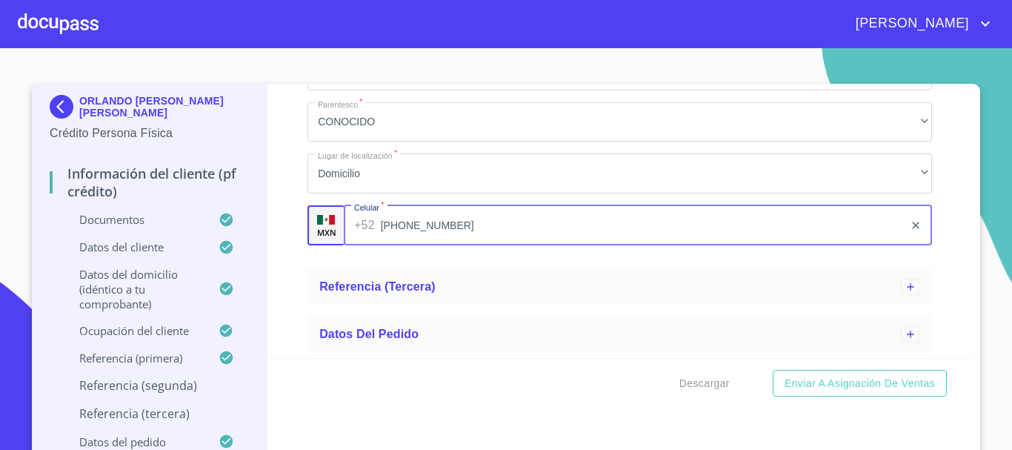
type input "[PHONE_NUMBER]"
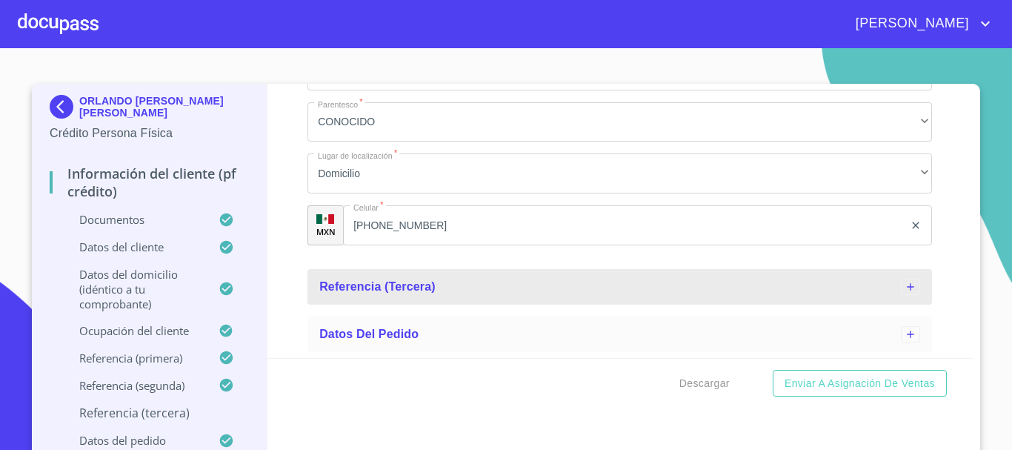
click at [370, 282] on span "Referencia (tercera)" at bounding box center [377, 286] width 116 height 13
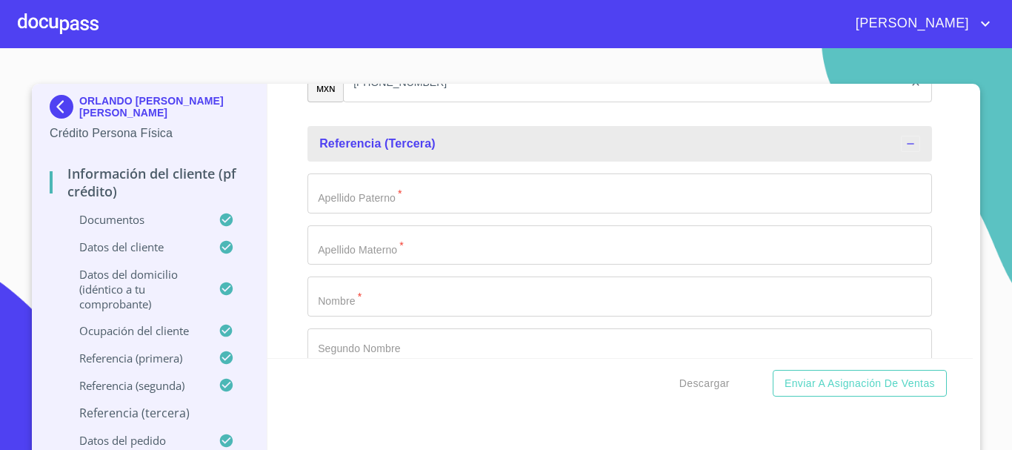
scroll to position [7311, 0]
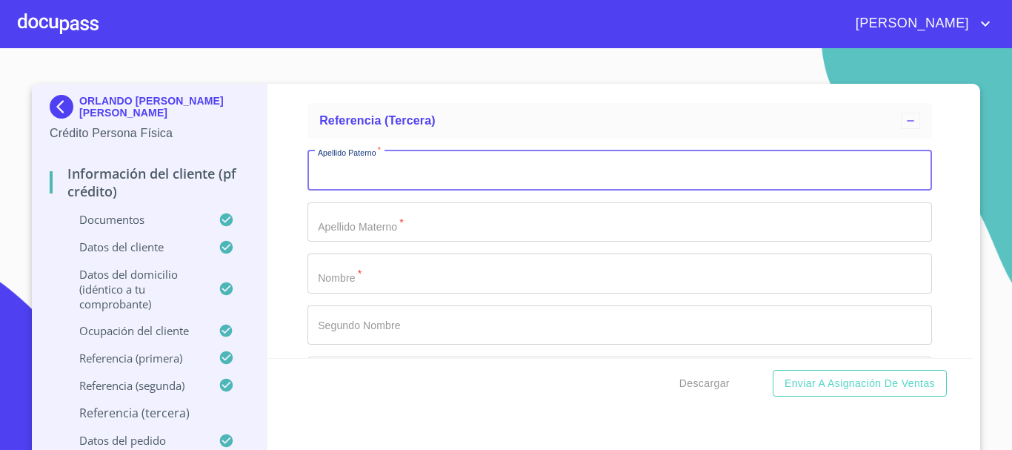
click at [371, 190] on input "Documento de identificación.   *" at bounding box center [619, 170] width 625 height 40
type input "[PERSON_NAME]"
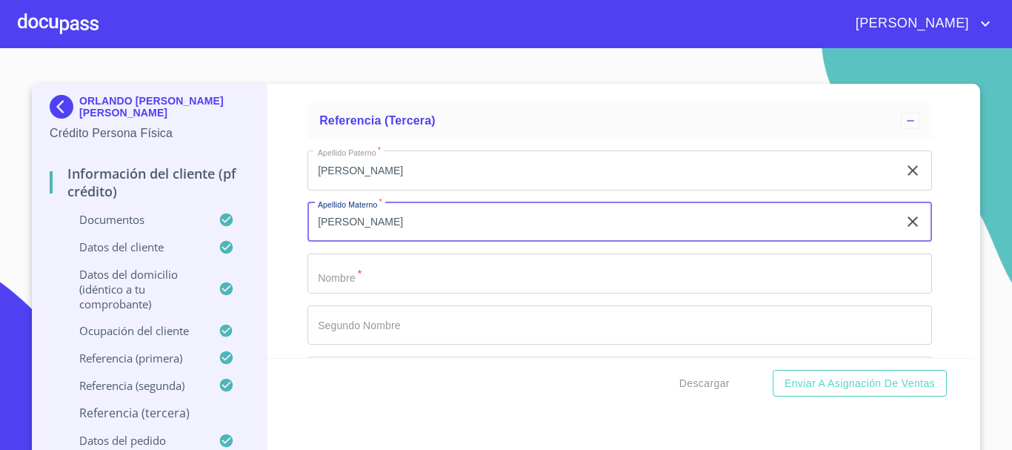
type input "[PERSON_NAME]"
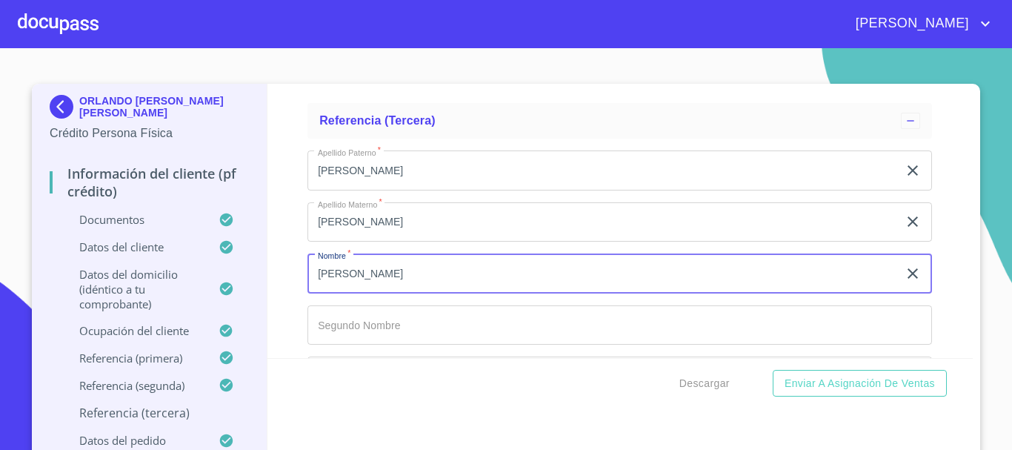
type input "[PERSON_NAME]"
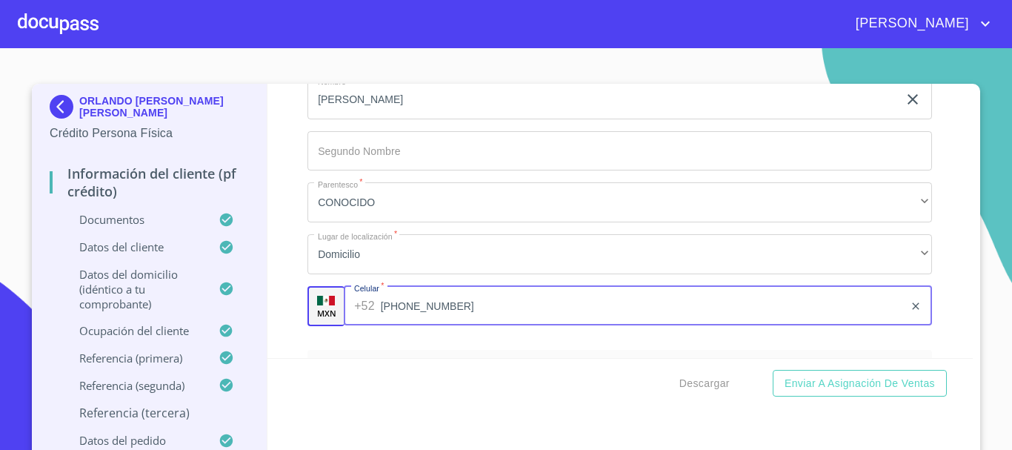
scroll to position [7537, 0]
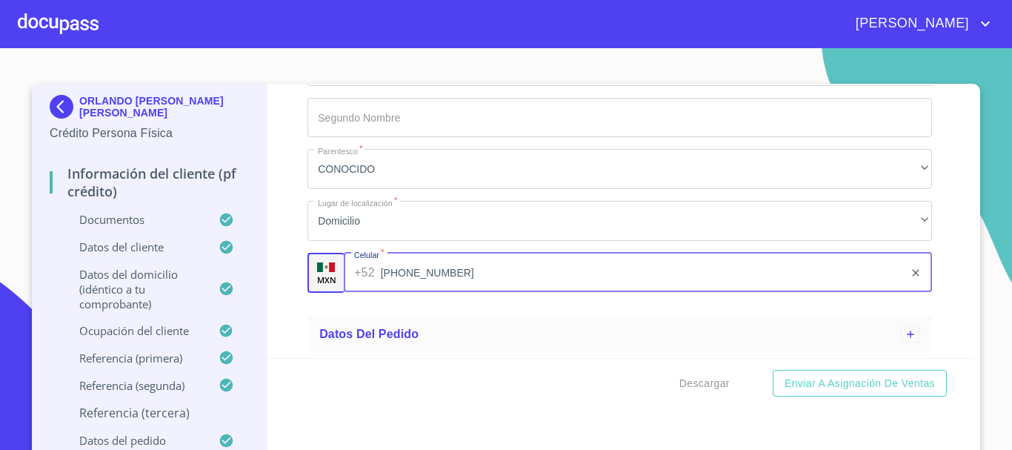
type input "[PHONE_NUMBER]"
click at [353, 305] on ul "Referencia (tercera) Apellido [PERSON_NAME]   * [PERSON_NAME] ​ Apellido Matern…" at bounding box center [619, 100] width 625 height 421
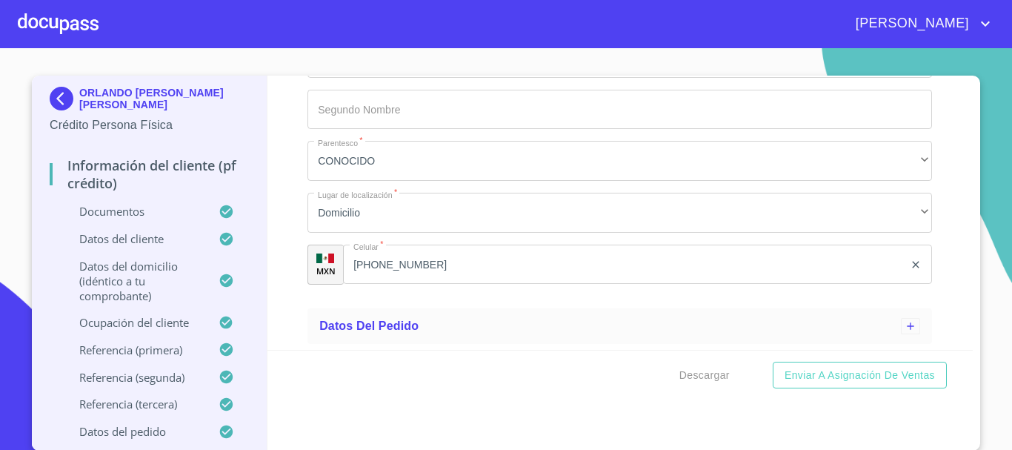
scroll to position [9, 0]
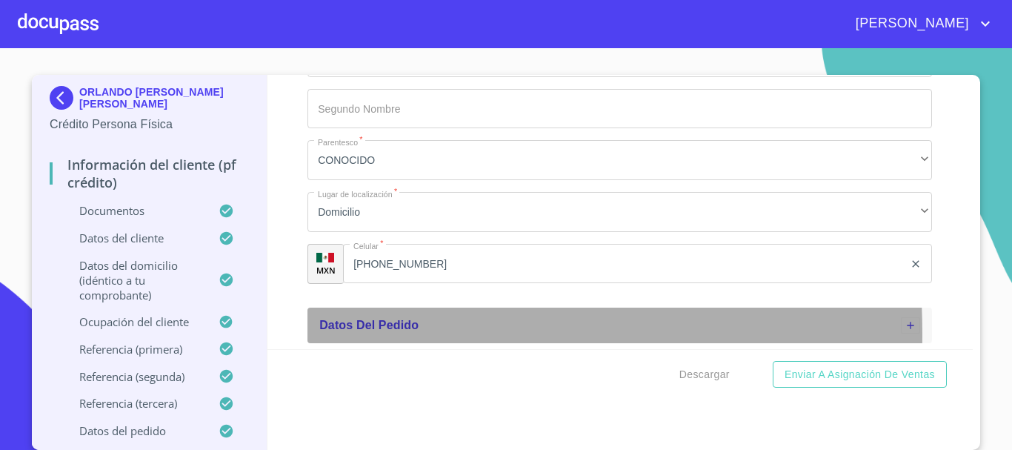
click at [307, 333] on div "Datos del pedido" at bounding box center [619, 325] width 625 height 36
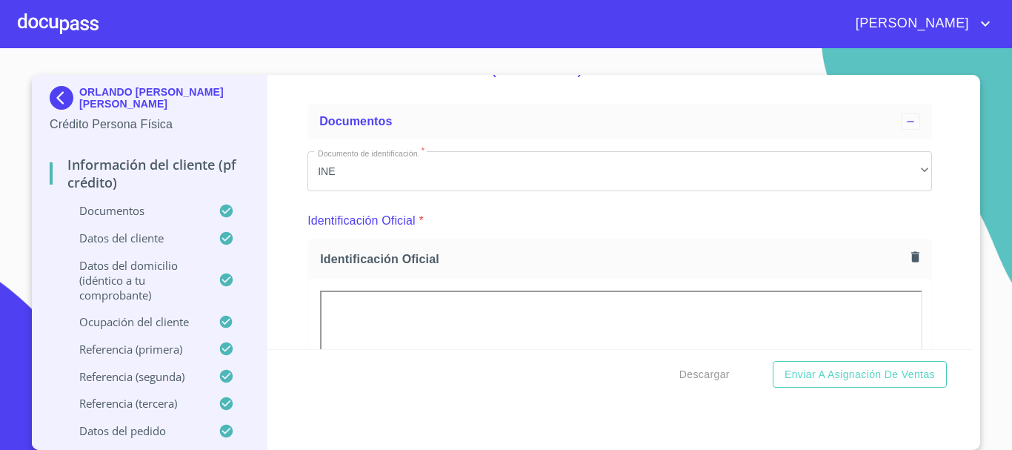
scroll to position [74, 0]
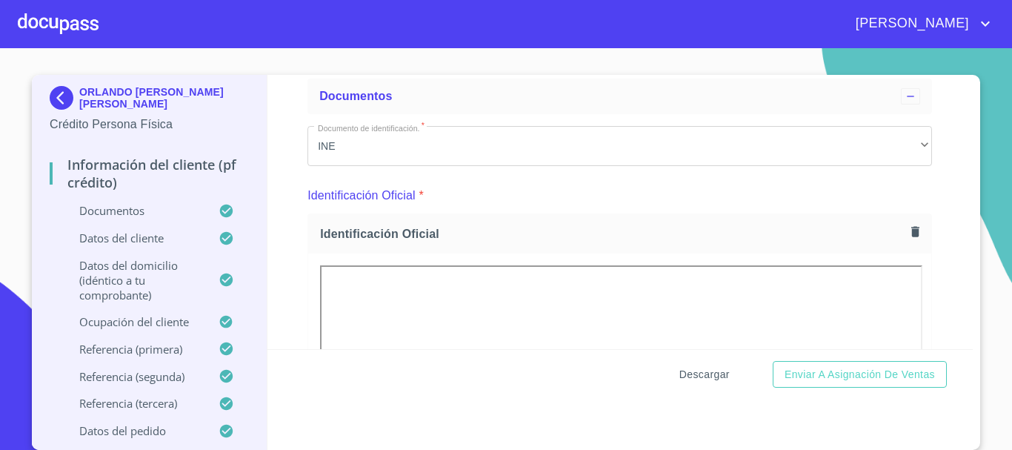
click at [695, 376] on span "Descargar" at bounding box center [704, 374] width 50 height 19
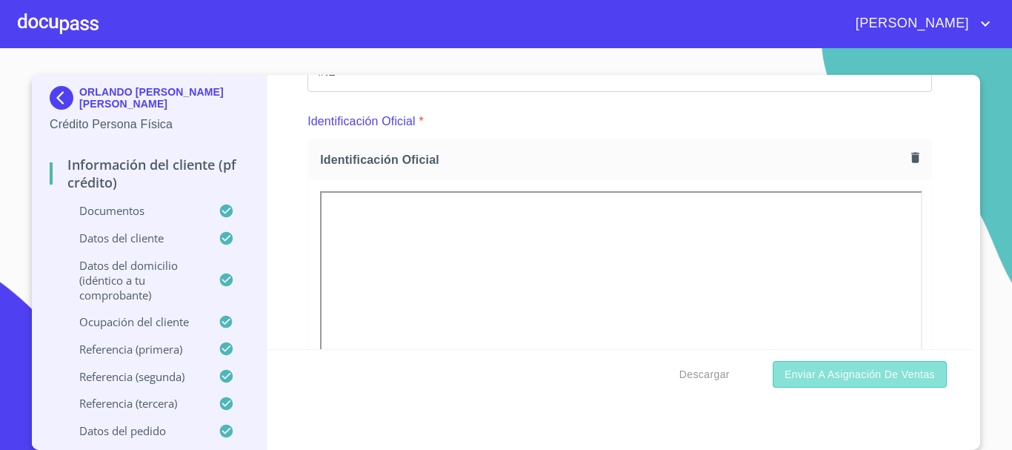
click at [813, 382] on span "Enviar a Asignación de Ventas" at bounding box center [860, 374] width 150 height 19
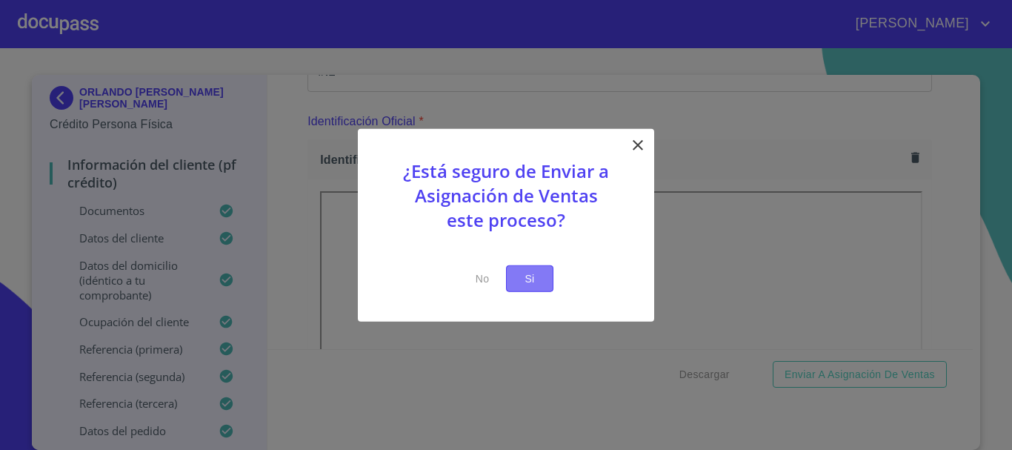
click at [539, 274] on span "Si" at bounding box center [530, 278] width 24 height 19
